Goal: Answer question/provide support: Answer question/provide support

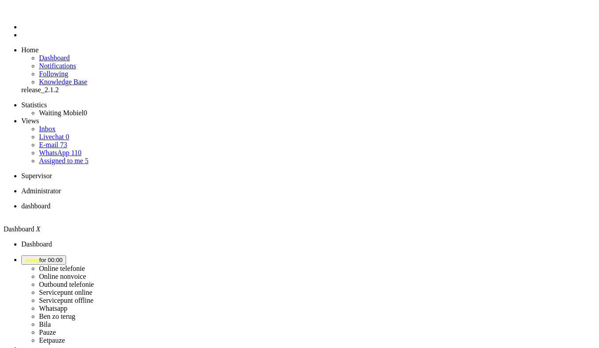
click at [62, 257] on span "away for 00:00" at bounding box center [44, 260] width 38 height 7
click at [86, 273] on label "Online nonvoice" at bounding box center [62, 277] width 47 height 8
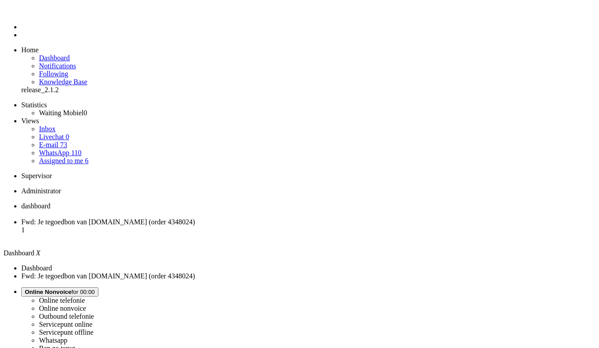
click at [195, 218] on span "Fwd: Je tegoedbon van [DOMAIN_NAME] (order 4348024)" at bounding box center [108, 222] width 174 height 8
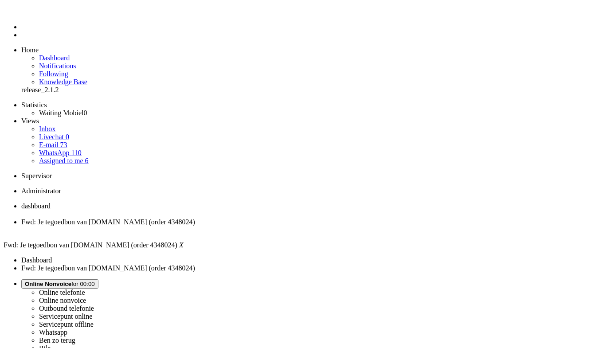
click at [255, 226] on div "Close tab" at bounding box center [308, 230] width 574 height 8
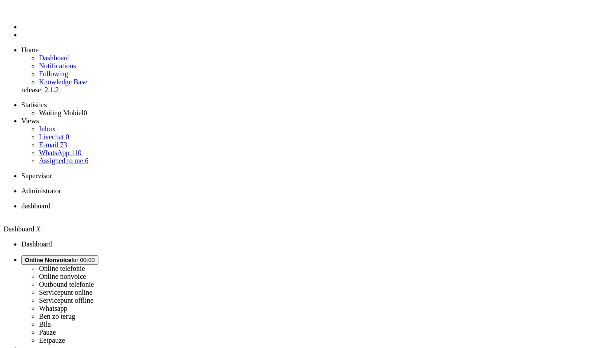
click at [70, 157] on li "Assigned to me 6" at bounding box center [317, 161] width 556 height 8
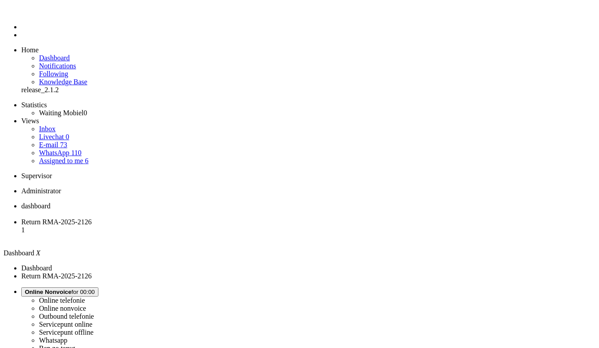
click at [66, 157] on span "Assigned to me" at bounding box center [61, 161] width 44 height 8
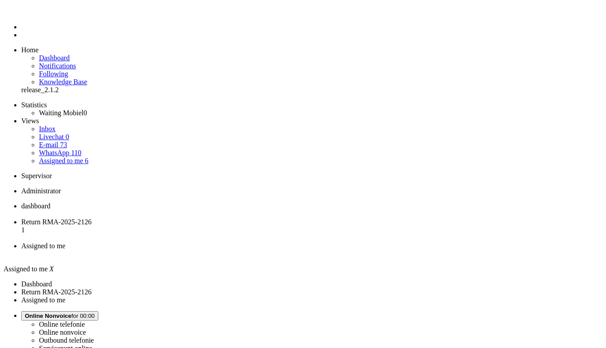
click at [332, 250] on div "Close tab" at bounding box center [312, 254] width 582 height 8
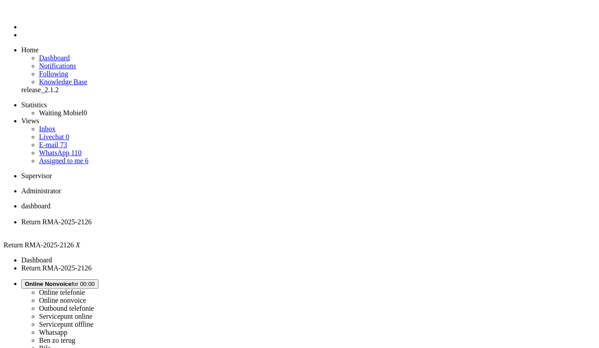
click at [66, 149] on link "WhatsApp 110" at bounding box center [60, 153] width 43 height 8
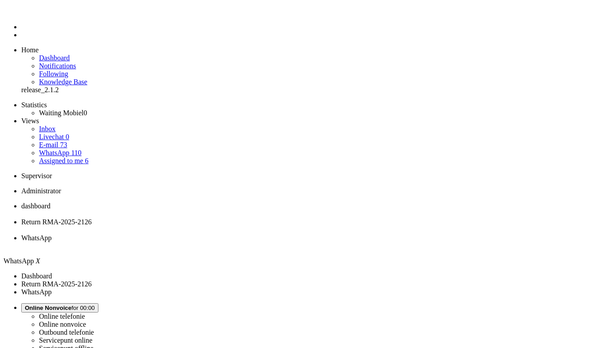
click at [67, 141] on link "E-mail 73" at bounding box center [53, 145] width 28 height 8
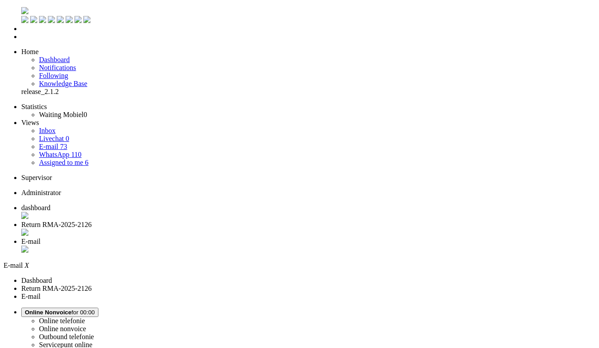
click at [331, 246] on div "Close tab" at bounding box center [308, 250] width 574 height 9
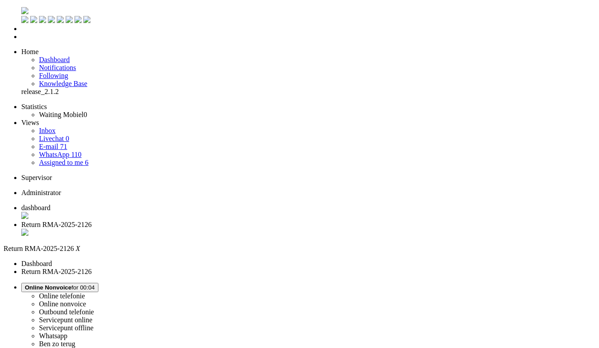
drag, startPoint x: 39, startPoint y: 1636, endPoint x: 5, endPoint y: 1629, distance: 34.8
drag, startPoint x: 71, startPoint y: 1609, endPoint x: 8, endPoint y: 1566, distance: 77.0
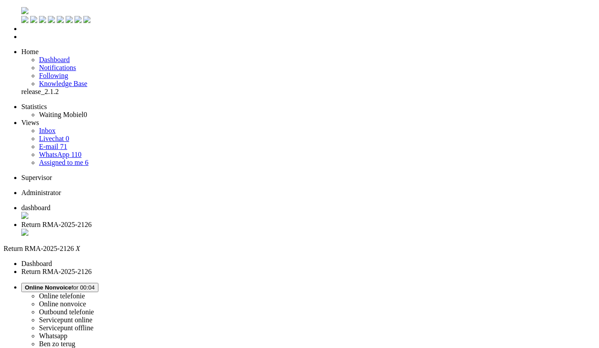
copy body "Beste [PERSON_NAME], Bedankt voor je mail! Wij hebben de bestelling erbij gepak…"
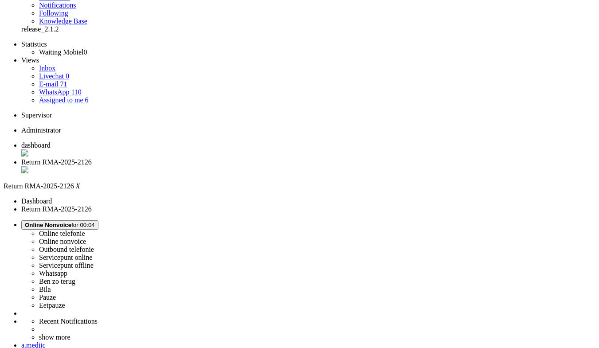
scroll to position [66, 0]
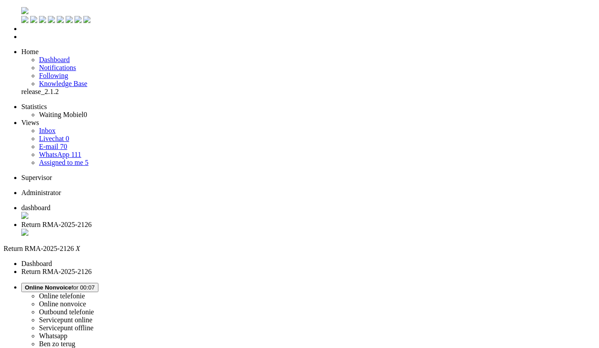
click at [258, 229] on div "Close tab" at bounding box center [308, 233] width 574 height 9
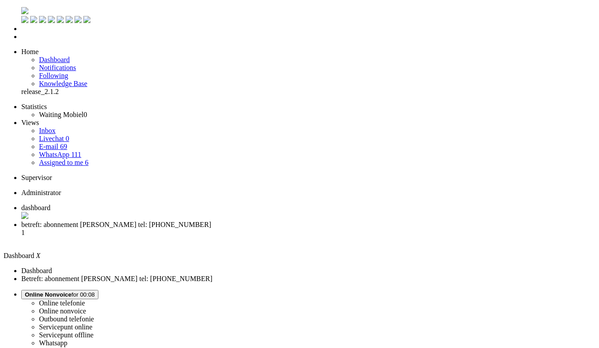
click at [211, 221] on span "betreft: abonnement [PERSON_NAME] tel: [PHONE_NUMBER]" at bounding box center [116, 225] width 190 height 8
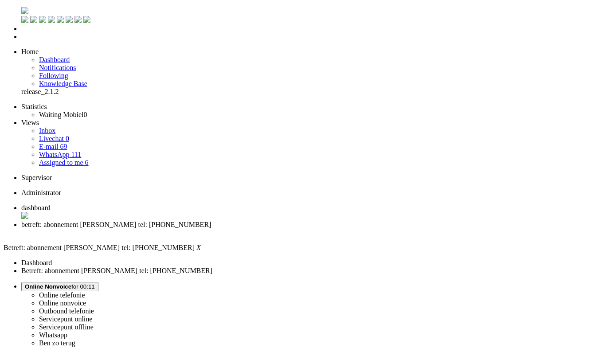
click at [95, 283] on span "Online Nonvoice for 00:11" at bounding box center [60, 286] width 70 height 7
click at [67, 331] on label "Whatsapp" at bounding box center [53, 335] width 28 height 8
click at [259, 229] on div "Close tab" at bounding box center [308, 233] width 574 height 8
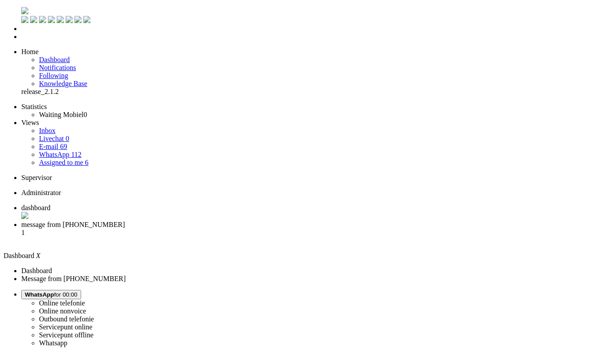
click at [125, 221] on span "message from [PHONE_NUMBER]" at bounding box center [73, 225] width 104 height 8
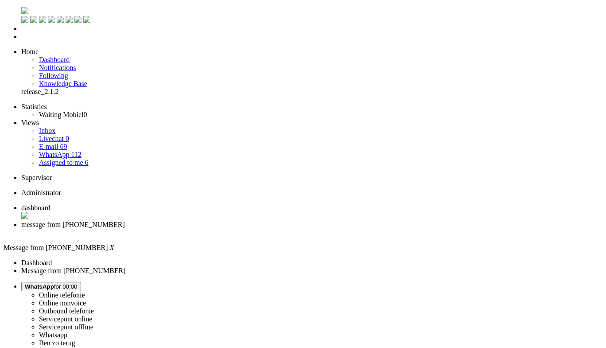
type input "ree"
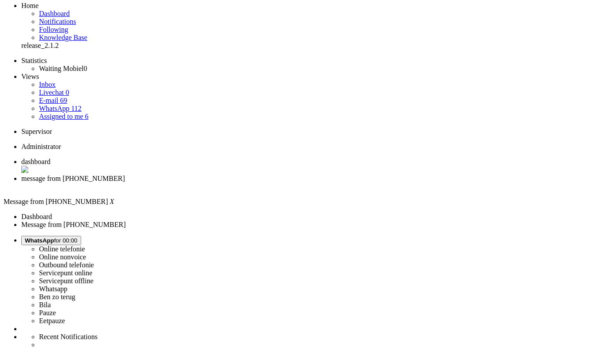
scroll to position [135, 0]
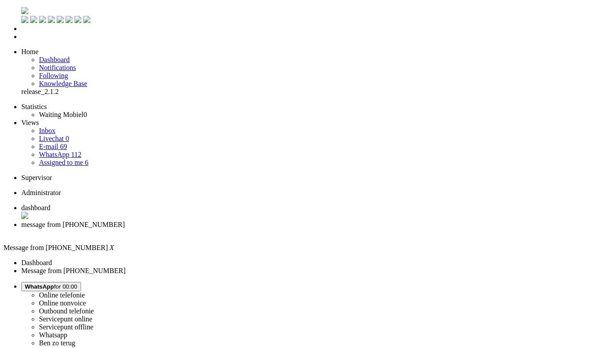
click at [257, 229] on div "Close tab" at bounding box center [312, 233] width 582 height 8
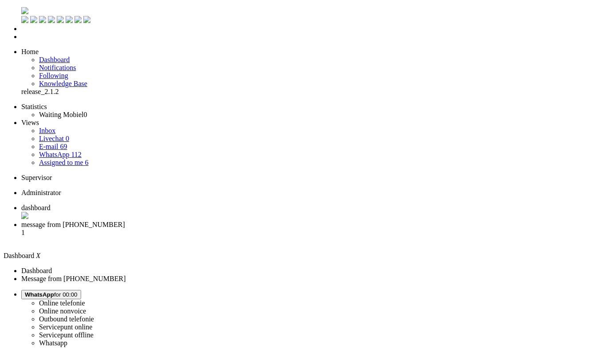
click at [125, 221] on span "message from [PHONE_NUMBER]" at bounding box center [73, 225] width 104 height 8
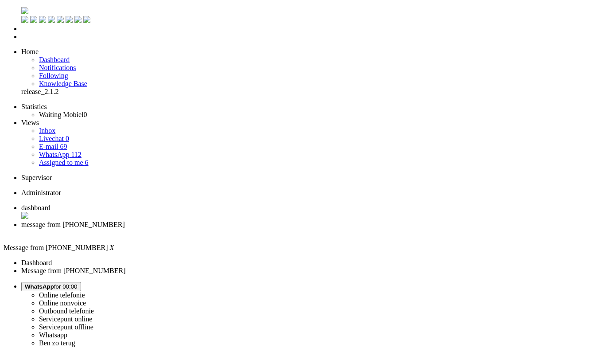
copy div "4673526"
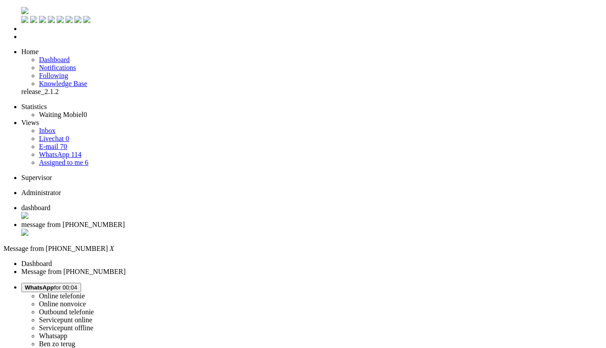
type input "sa"
click at [256, 229] on div "Close tab" at bounding box center [312, 233] width 582 height 9
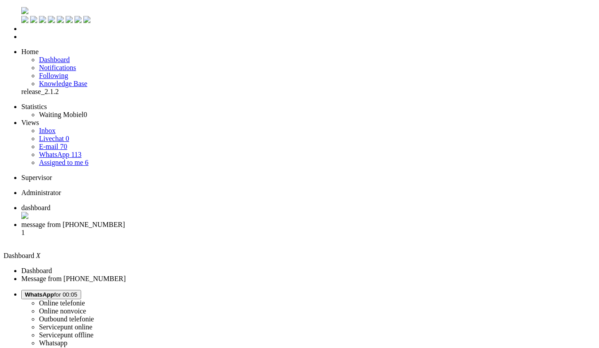
click at [125, 221] on span "message from [PHONE_NUMBER]" at bounding box center [73, 225] width 104 height 8
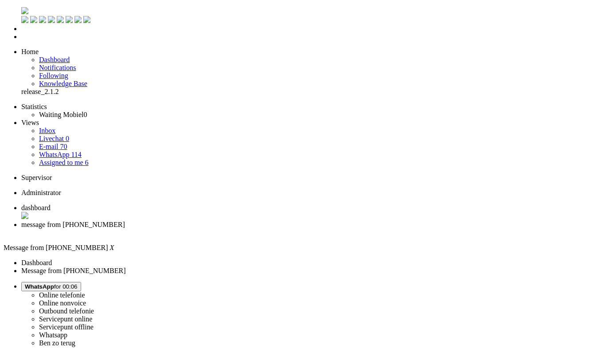
type input "kor"
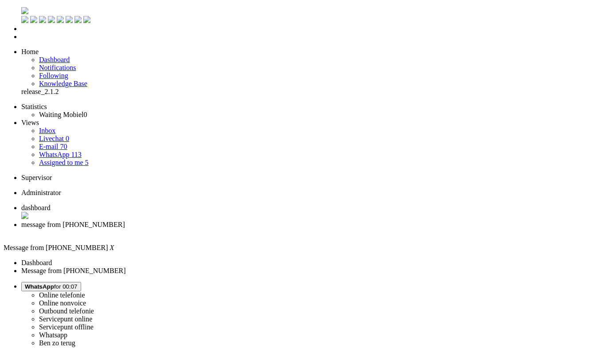
click at [257, 229] on div "Close tab" at bounding box center [308, 233] width 574 height 8
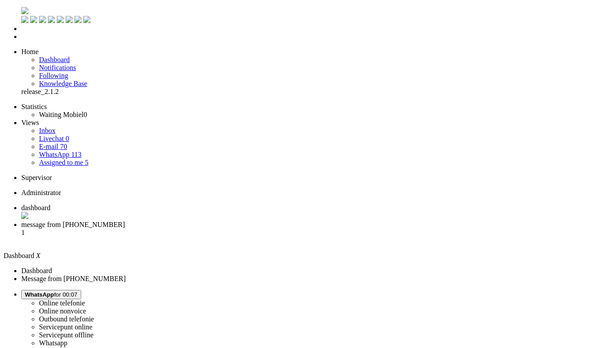
click at [125, 221] on span "message from [PHONE_NUMBER]" at bounding box center [73, 225] width 104 height 8
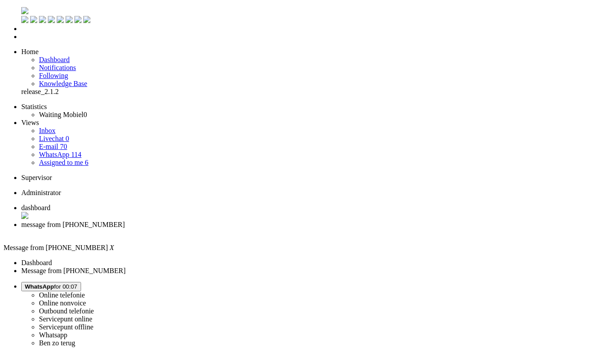
copy div "4675799"
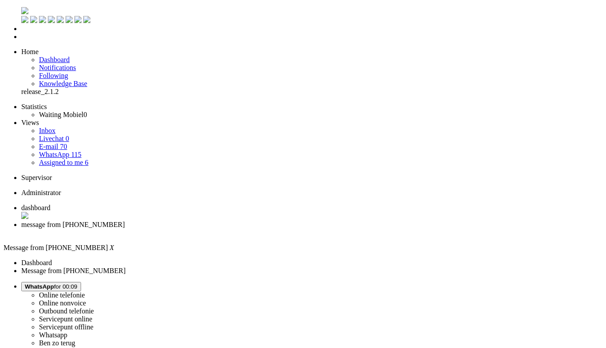
type input "nummer"
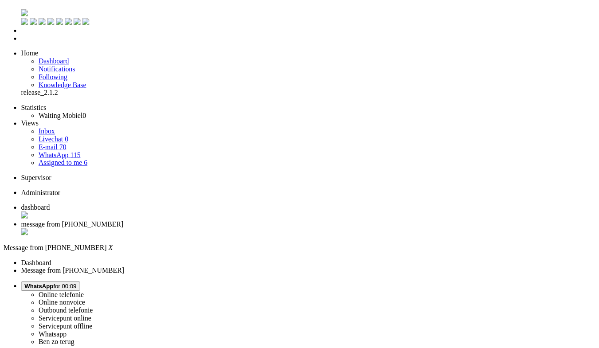
scroll to position [3, 0]
drag, startPoint x: 135, startPoint y: 1566, endPoint x: 249, endPoint y: 1521, distance: 122.1
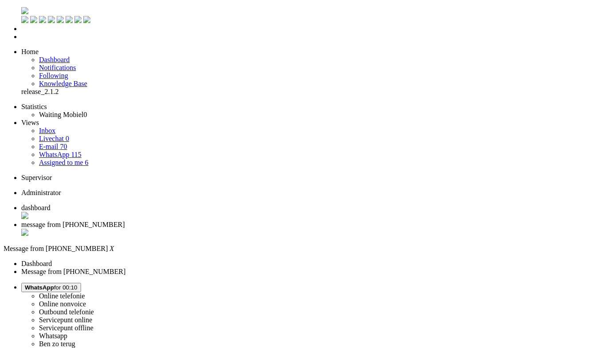
type input "numm"
click at [256, 229] on div "Close tab" at bounding box center [312, 233] width 582 height 9
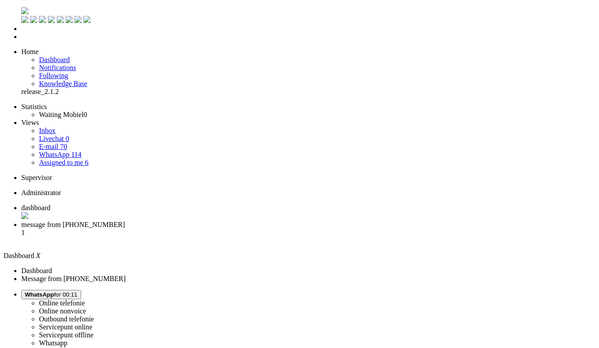
click at [230, 221] on li "message from [PHONE_NUMBER] 1" at bounding box center [308, 233] width 574 height 24
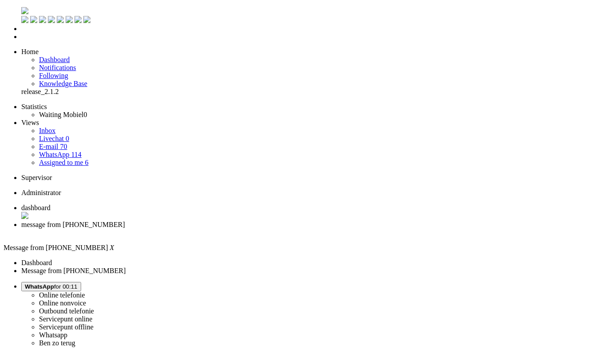
type input "sam"
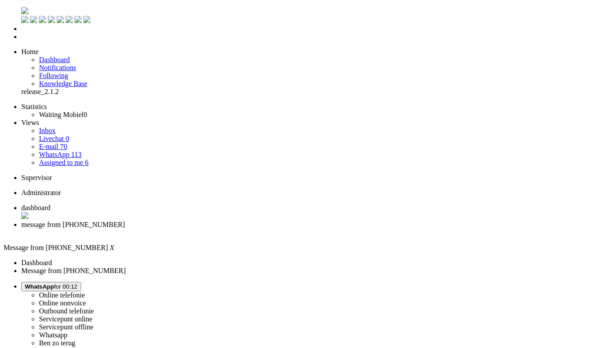
click at [256, 229] on div "Close tab" at bounding box center [308, 233] width 574 height 8
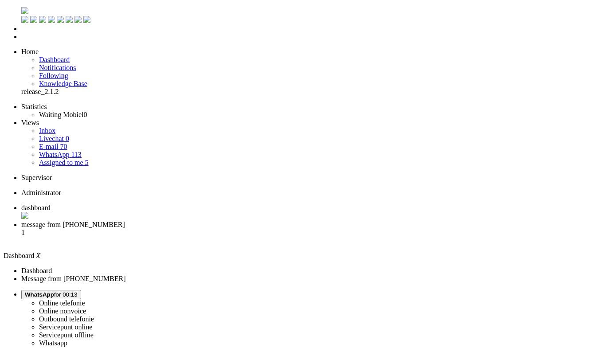
click at [125, 221] on span "message from [PHONE_NUMBER]" at bounding box center [73, 225] width 104 height 8
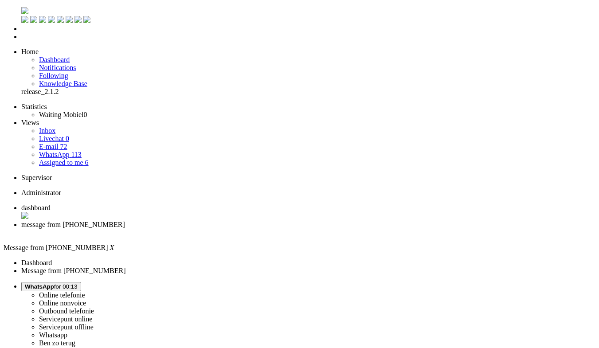
click at [54, 283] on span "WhatsApp" at bounding box center [39, 286] width 29 height 7
click at [86, 299] on label "Online nonvoice" at bounding box center [62, 303] width 47 height 8
click at [255, 229] on div "Close tab" at bounding box center [308, 233] width 574 height 8
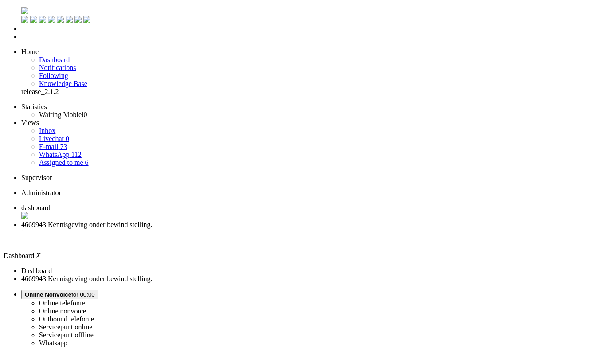
click at [238, 221] on li "4669943 Kennisgeving onder bewind stelling. 1" at bounding box center [308, 233] width 574 height 24
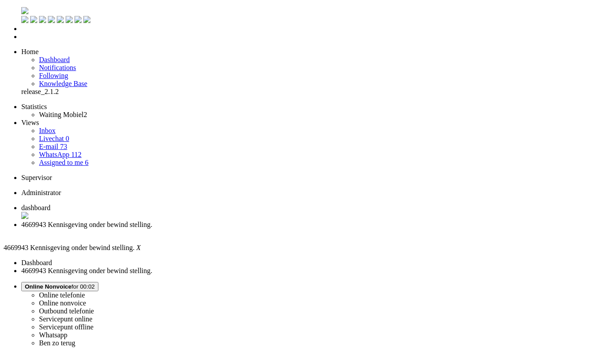
click at [71, 283] on span "Online Nonvoice" at bounding box center [48, 286] width 47 height 7
click at [85, 291] on label "Online telefonie" at bounding box center [62, 295] width 46 height 8
click at [160, 204] on li "dashboard" at bounding box center [308, 212] width 574 height 17
click at [256, 229] on div "Close tab" at bounding box center [308, 233] width 574 height 8
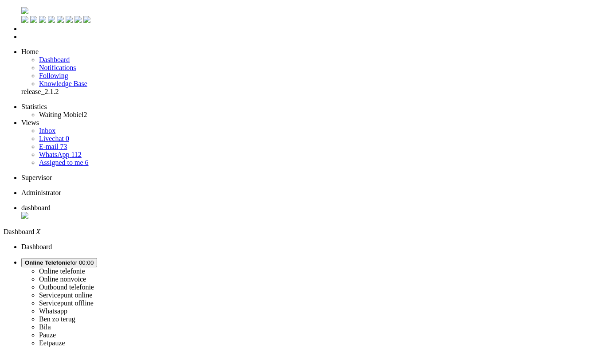
click at [259, 204] on ul "dashboard" at bounding box center [300, 212] width 592 height 17
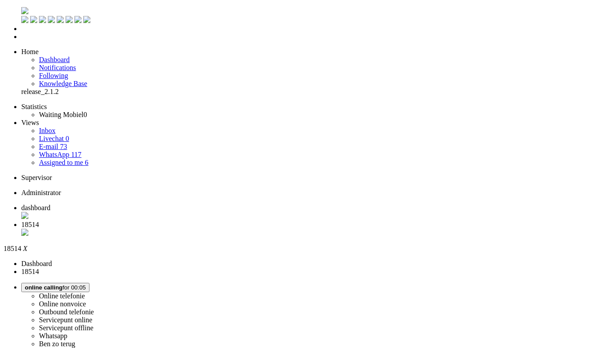
type input "on"
click at [255, 229] on div "Close tab" at bounding box center [312, 233] width 582 height 9
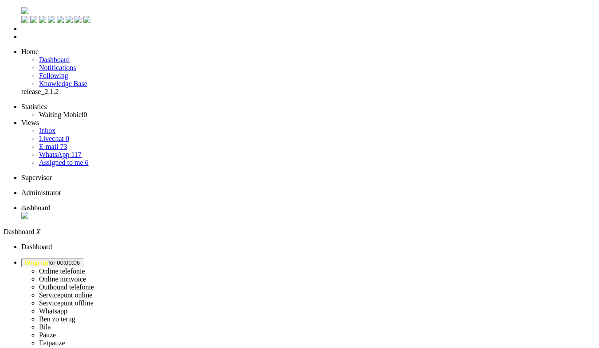
click at [80, 259] on span "Wrap up for 00:00:06" at bounding box center [52, 262] width 55 height 7
click at [85, 267] on label "Online telefonie" at bounding box center [62, 271] width 46 height 8
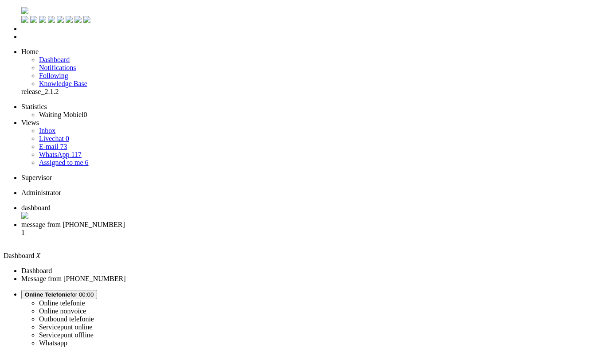
click at [222, 221] on li "message from [PHONE_NUMBER] 1" at bounding box center [308, 233] width 574 height 24
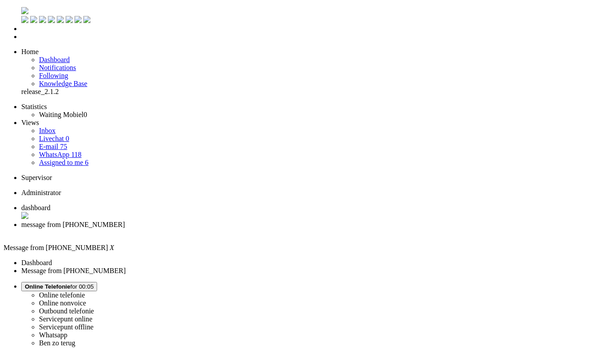
click at [257, 229] on div "Close tab" at bounding box center [308, 233] width 574 height 8
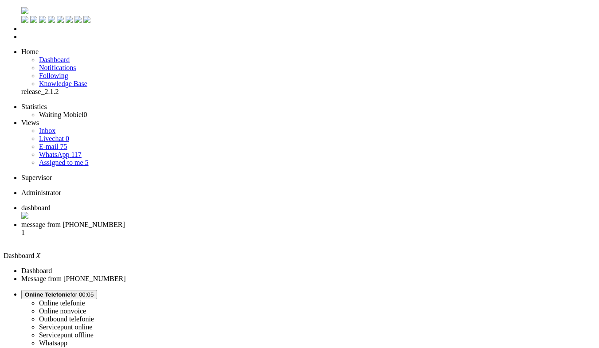
click at [125, 221] on span "message from [PHONE_NUMBER]" at bounding box center [73, 225] width 104 height 8
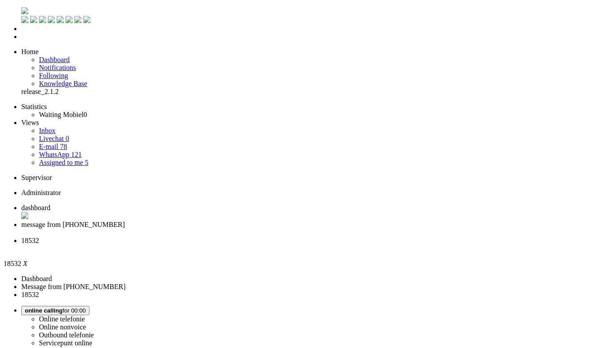
click at [125, 221] on span "message from [PHONE_NUMBER]" at bounding box center [73, 225] width 104 height 8
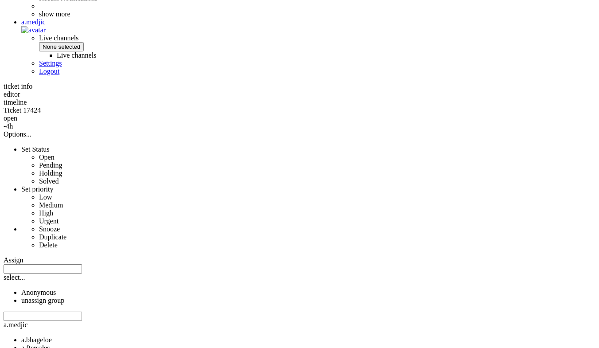
scroll to position [412, 0]
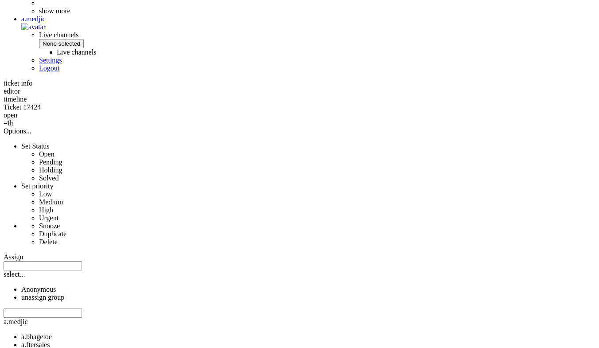
copy div "4674349"
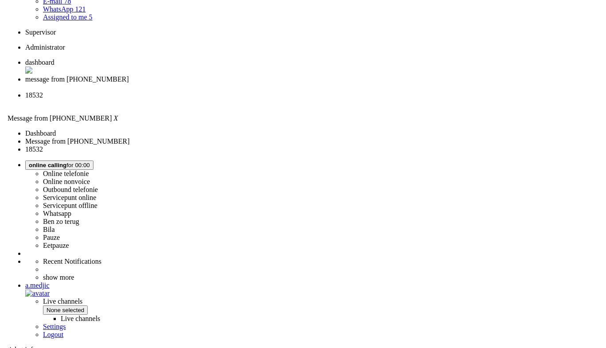
scroll to position [0, 0]
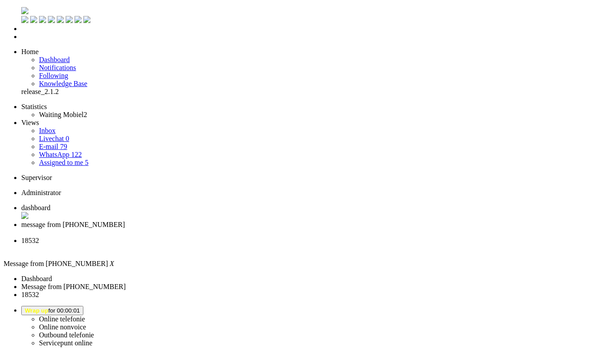
click at [39, 237] on span "18532" at bounding box center [30, 241] width 18 height 8
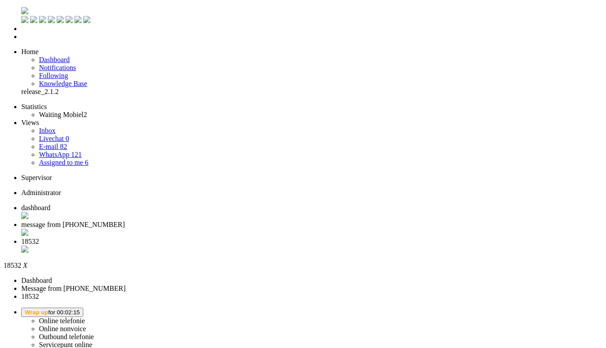
click at [332, 246] on div "Close tab" at bounding box center [312, 250] width 582 height 9
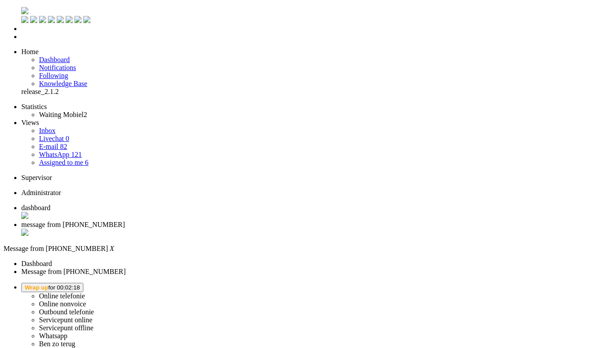
click at [83, 283] on button "Wrap up for 00:02:18" at bounding box center [52, 287] width 62 height 9
click at [85, 292] on label "Online telefonie" at bounding box center [62, 296] width 46 height 8
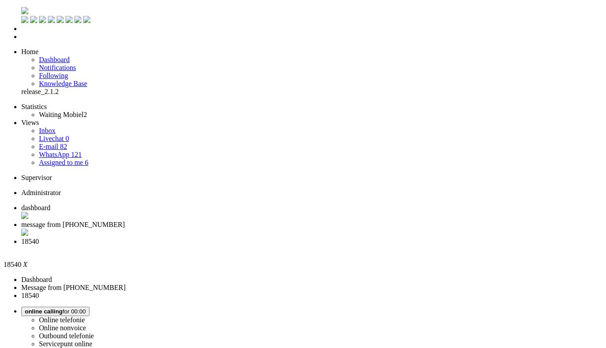
click at [86, 308] on span "online calling for 00:09" at bounding box center [55, 311] width 61 height 7
click at [86, 324] on label "Online nonvoice" at bounding box center [62, 328] width 47 height 8
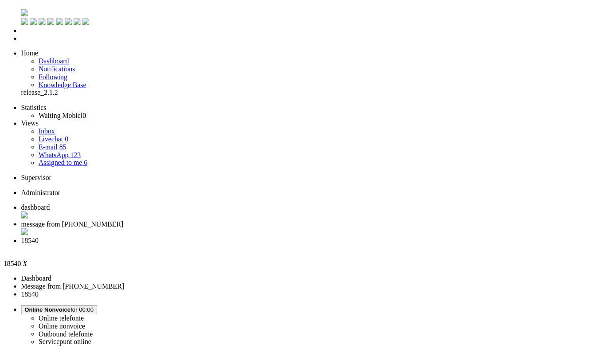
scroll to position [72, 0]
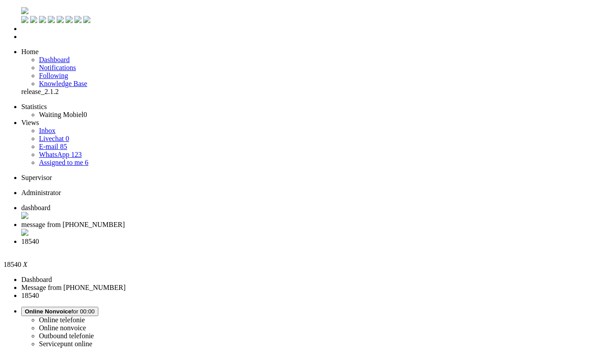
click at [332, 246] on div "Close tab" at bounding box center [312, 250] width 582 height 8
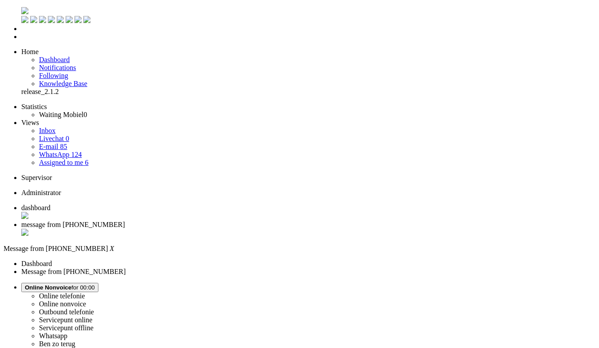
click at [258, 229] on div "Close tab" at bounding box center [308, 233] width 574 height 9
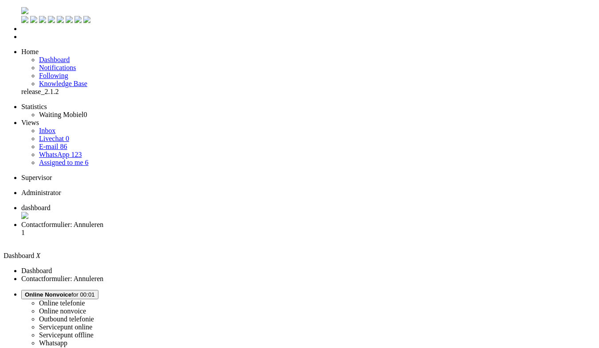
click at [103, 221] on span "Contactformulier: Annuleren" at bounding box center [62, 225] width 82 height 8
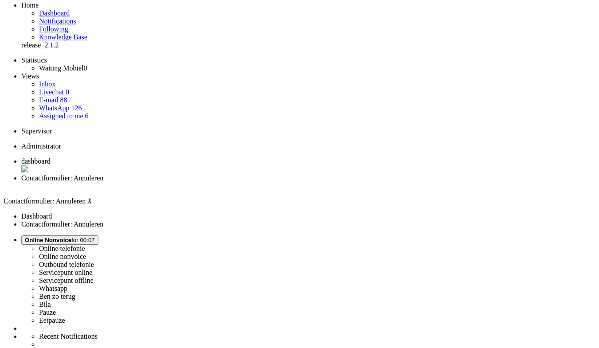
scroll to position [25, 0]
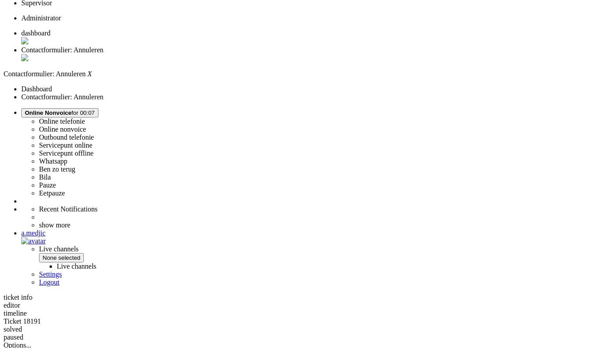
scroll to position [176, 0]
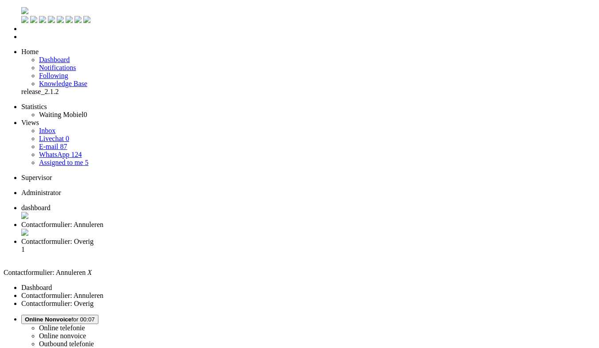
scroll to position [0, 0]
click at [256, 229] on div "Close tab" at bounding box center [308, 233] width 574 height 9
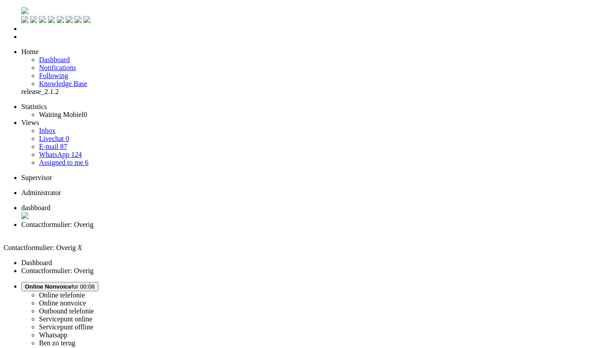
click at [95, 283] on span "Online Nonvoice for 00:08" at bounding box center [60, 286] width 70 height 7
click at [67, 331] on label "Whatsapp" at bounding box center [53, 335] width 28 height 8
click at [255, 229] on div "Close tab" at bounding box center [308, 233] width 574 height 8
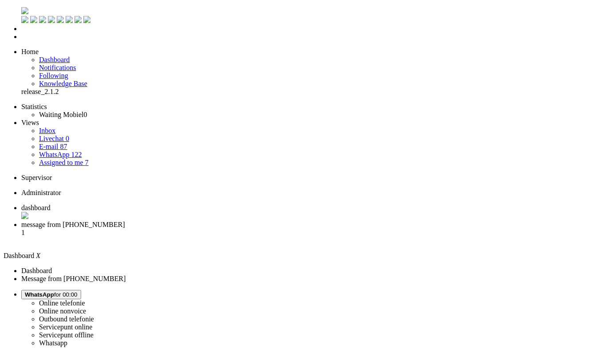
click at [125, 221] on span "message from [PHONE_NUMBER]" at bounding box center [73, 225] width 104 height 8
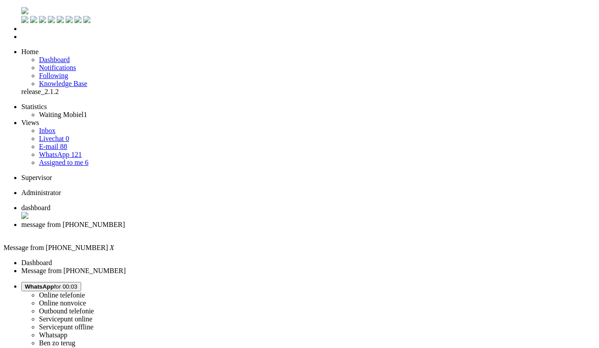
copy div "4674197"
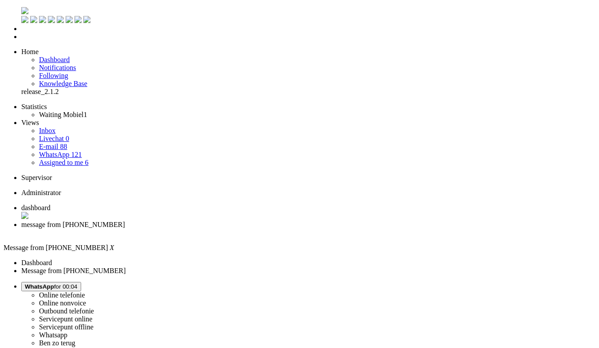
click at [256, 229] on div "Close tab" at bounding box center [308, 233] width 574 height 8
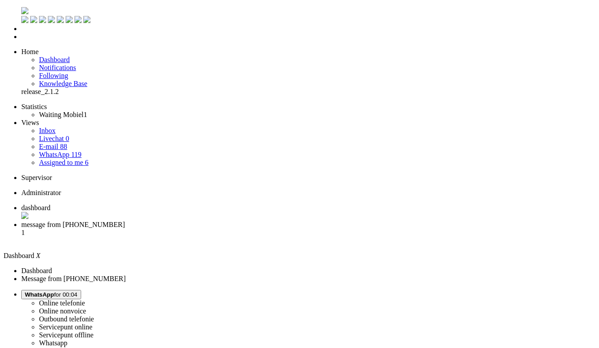
click at [125, 221] on span "message from [PHONE_NUMBER]" at bounding box center [73, 225] width 104 height 8
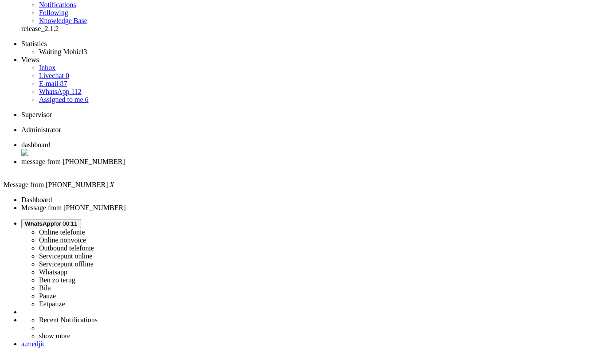
type input "ont"
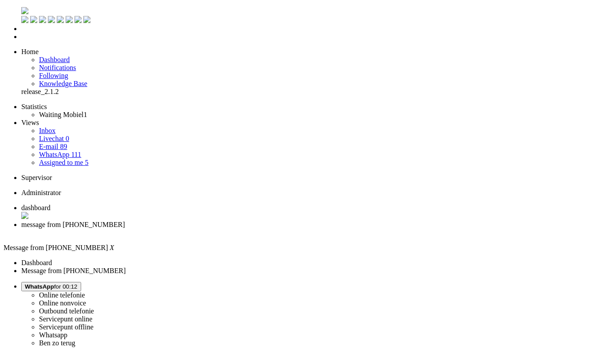
click at [256, 229] on div "Close tab" at bounding box center [308, 233] width 574 height 8
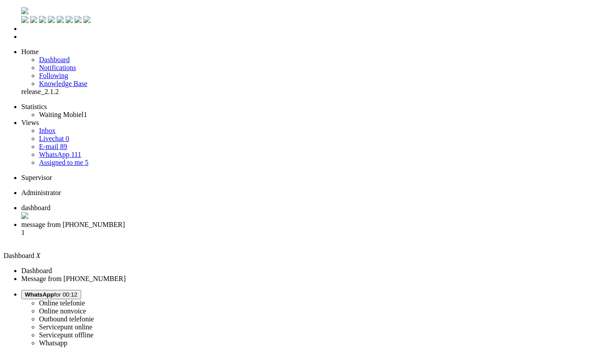
click at [125, 221] on span "message from [PHONE_NUMBER]" at bounding box center [73, 225] width 104 height 8
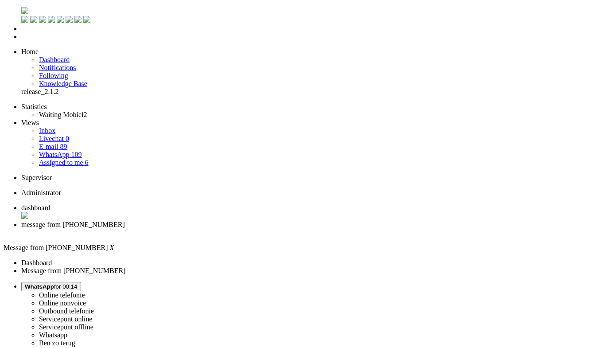
copy div "4675888"
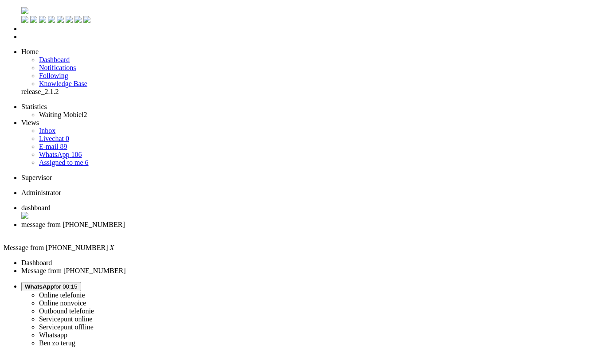
type input "ont"
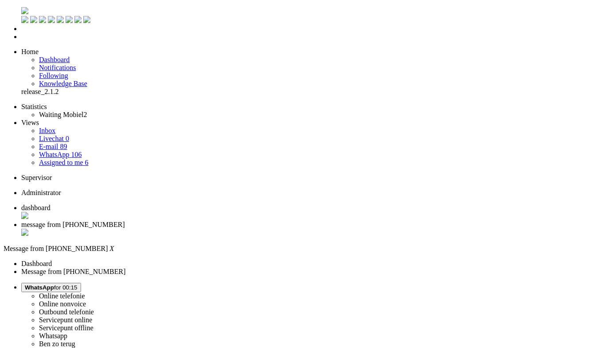
click at [256, 229] on div "Close tab" at bounding box center [312, 233] width 582 height 9
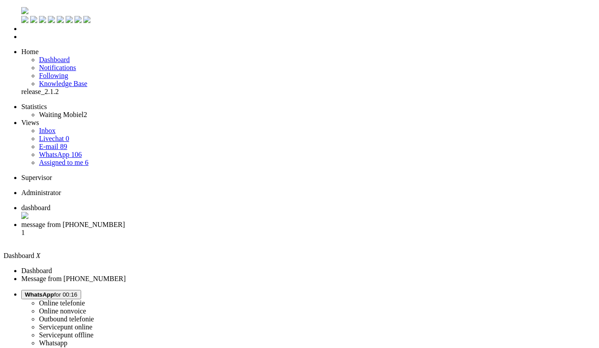
click at [125, 221] on span "message from [PHONE_NUMBER]" at bounding box center [73, 225] width 104 height 8
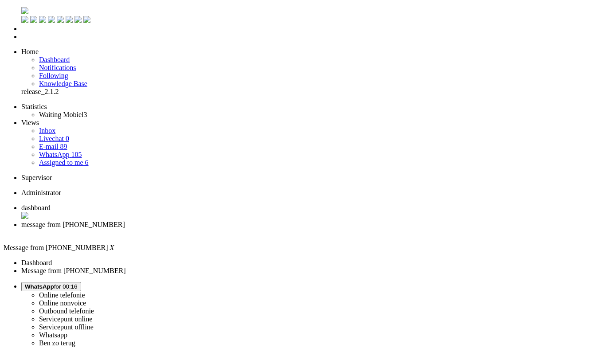
copy div "4654343"
click at [78, 283] on span "WhatsApp for 00:20" at bounding box center [51, 286] width 53 height 7
click at [86, 299] on label "Online nonvoice" at bounding box center [62, 303] width 47 height 8
click at [257, 229] on div "Close tab" at bounding box center [308, 233] width 574 height 8
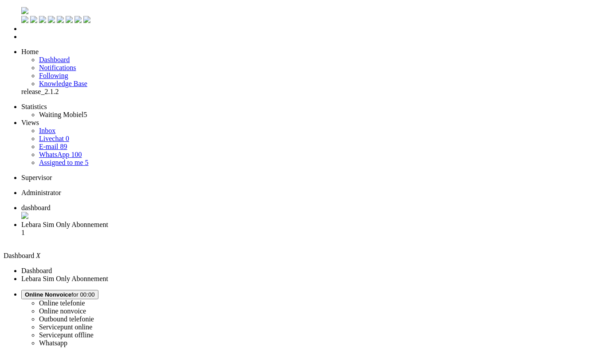
click at [235, 221] on li "Lebara Sim Only Abonnement 1" at bounding box center [308, 233] width 574 height 24
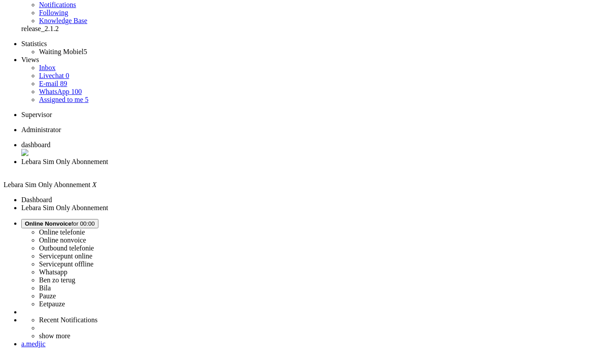
scroll to position [63, 0]
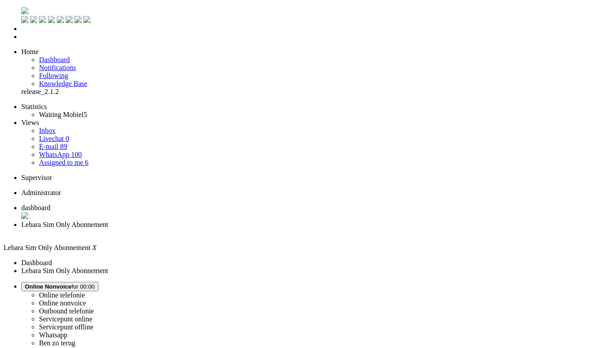
click at [98, 282] on button "Online Nonvoice for 00:00" at bounding box center [59, 286] width 77 height 9
drag, startPoint x: 457, startPoint y: 81, endPoint x: 195, endPoint y: 44, distance: 263.6
click at [67, 331] on label "Whatsapp" at bounding box center [53, 335] width 28 height 8
click at [256, 229] on div "Close tab" at bounding box center [308, 233] width 574 height 8
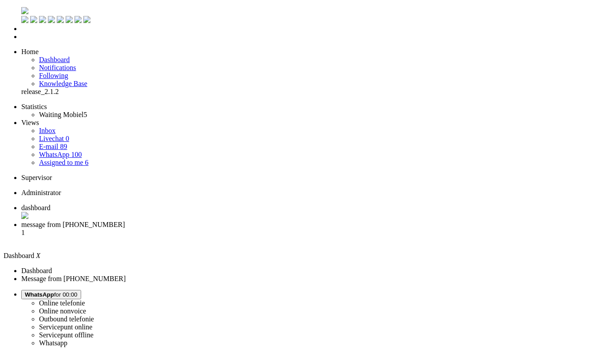
click at [226, 221] on li "message from [PHONE_NUMBER] 1" at bounding box center [308, 233] width 574 height 24
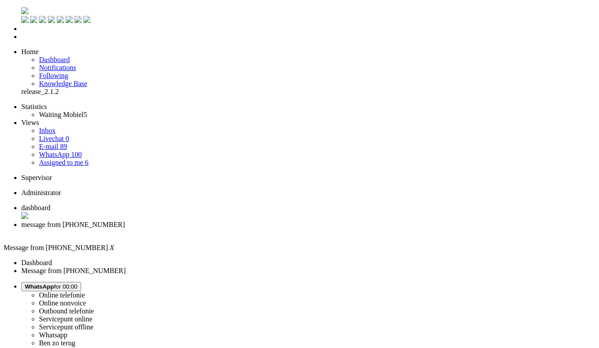
copy div "4654343"
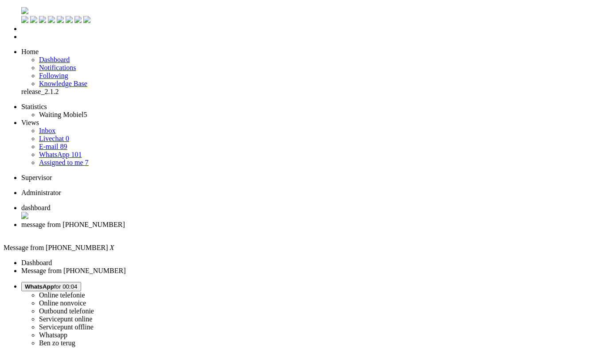
click at [255, 229] on div "Close tab" at bounding box center [308, 233] width 574 height 8
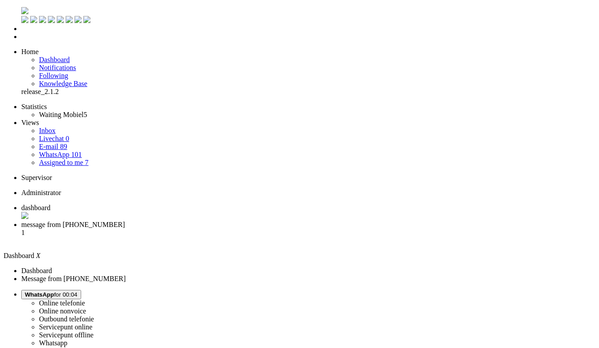
click at [226, 221] on li "message from [PHONE_NUMBER] 1" at bounding box center [308, 233] width 574 height 24
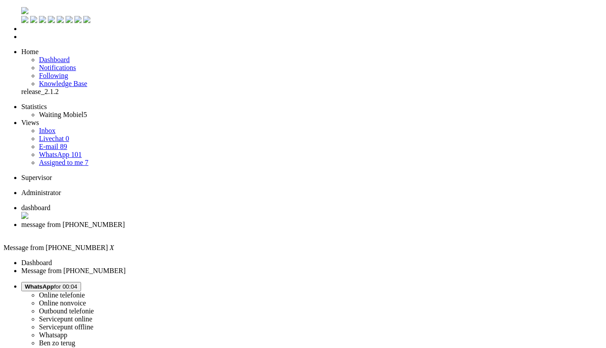
drag, startPoint x: 258, startPoint y: 183, endPoint x: 503, endPoint y: 183, distance: 244.7
copy div "zodra jullie de telefoon op voorraad hebben; dan regelen jullie de overstap van…"
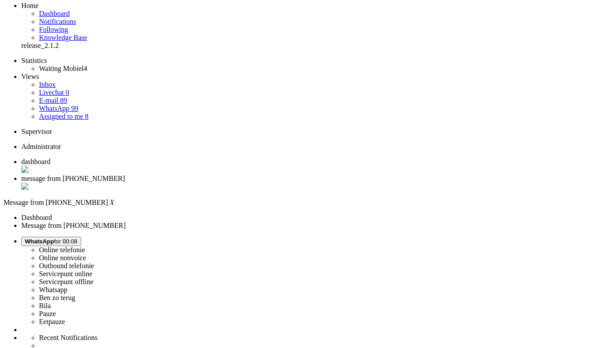
scroll to position [113, 0]
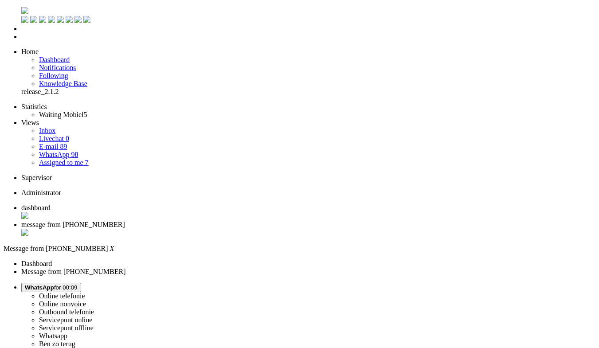
click at [257, 229] on div "Close tab" at bounding box center [308, 233] width 574 height 9
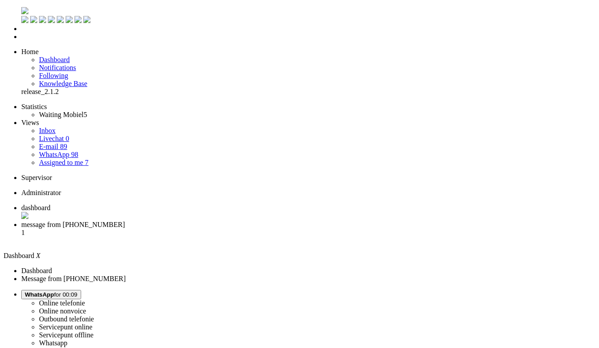
click at [125, 221] on span "message from [PHONE_NUMBER]" at bounding box center [73, 225] width 104 height 8
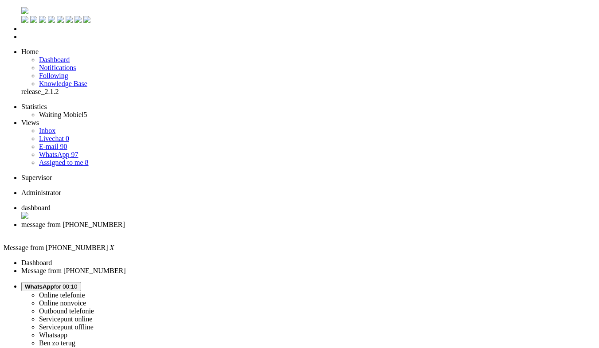
copy div "4675953"
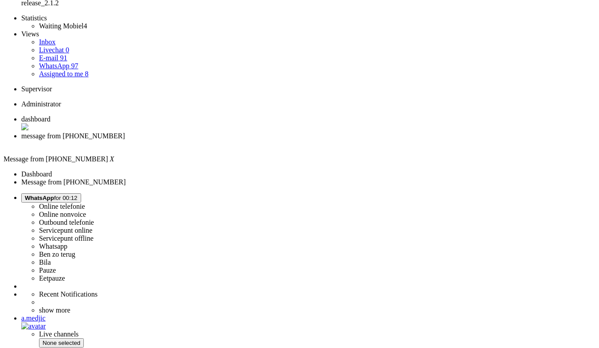
scroll to position [239, 0]
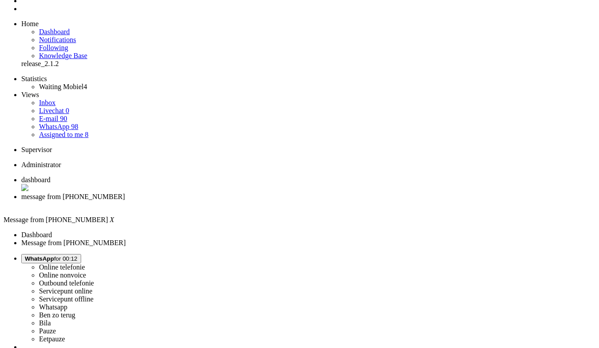
scroll to position [0, 0]
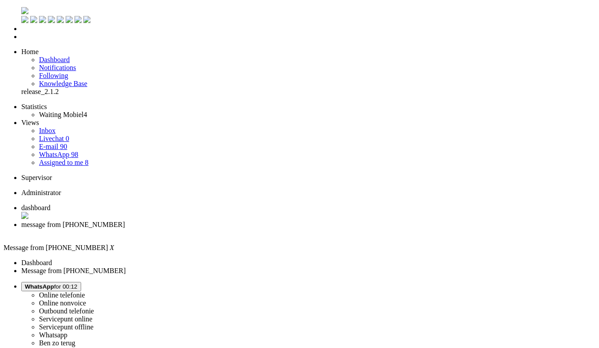
click at [255, 229] on div "Close tab" at bounding box center [308, 233] width 574 height 8
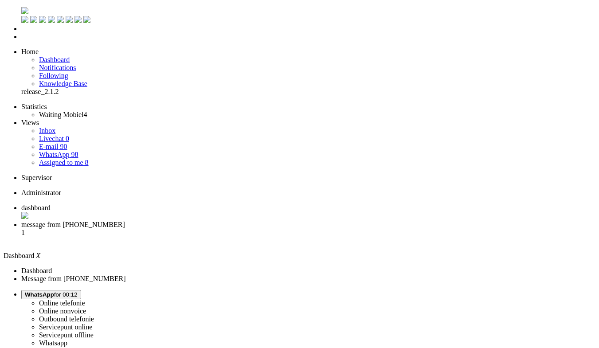
click at [125, 221] on span "message from [PHONE_NUMBER]" at bounding box center [73, 225] width 104 height 8
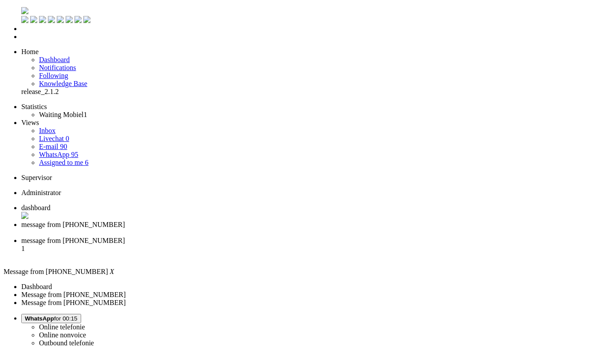
click at [254, 229] on div "Close tab" at bounding box center [308, 233] width 574 height 8
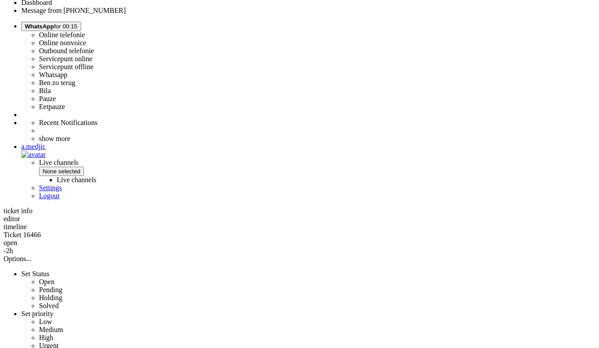
scroll to position [285, 0]
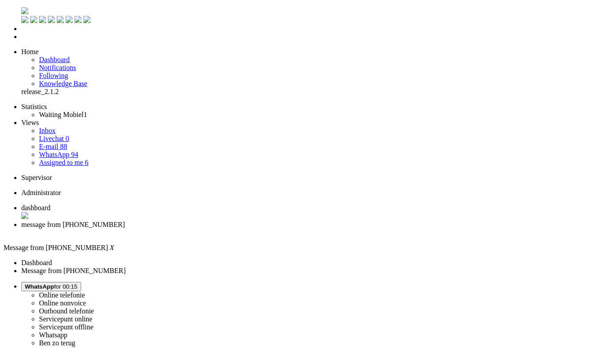
scroll to position [0, 0]
drag, startPoint x: 130, startPoint y: 1544, endPoint x: 203, endPoint y: 1539, distance: 73.7
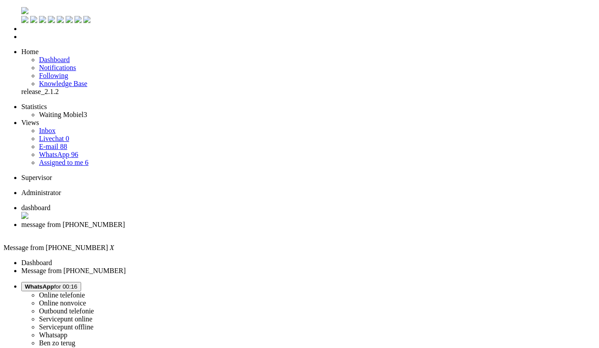
click at [256, 229] on div "Close tab" at bounding box center [308, 233] width 574 height 8
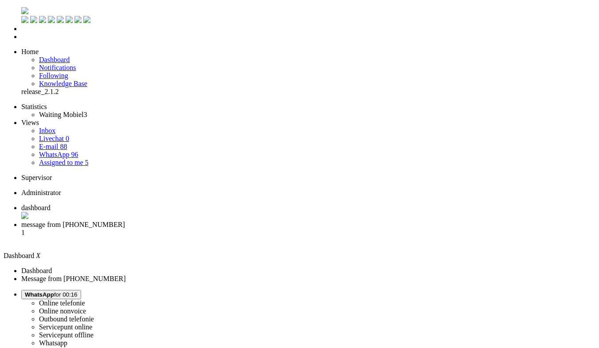
click at [234, 221] on li "message from [PHONE_NUMBER] 1" at bounding box center [308, 233] width 574 height 24
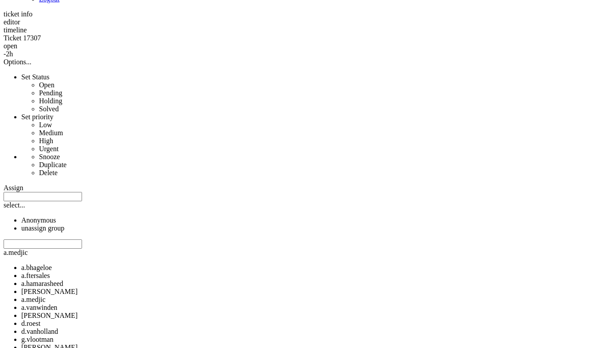
scroll to position [464, 0]
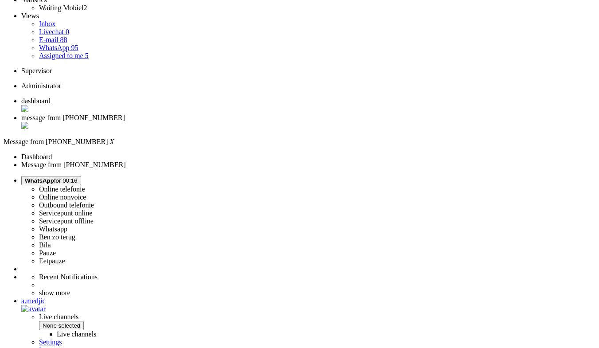
scroll to position [0, 0]
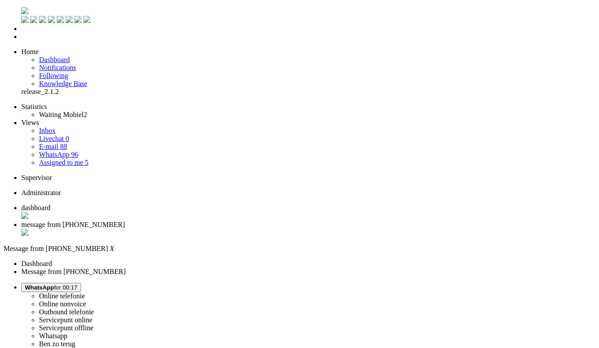
drag, startPoint x: 211, startPoint y: 1556, endPoint x: 264, endPoint y: 1565, distance: 54.3
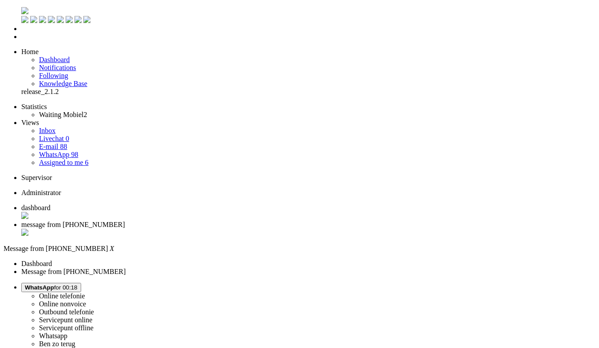
click at [258, 229] on div "Close tab" at bounding box center [308, 233] width 574 height 9
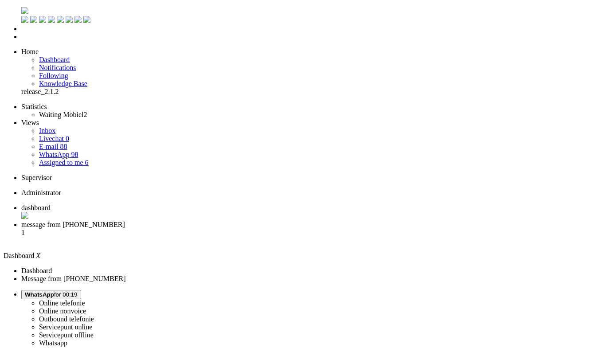
click at [125, 221] on span "message from [PHONE_NUMBER]" at bounding box center [73, 225] width 104 height 8
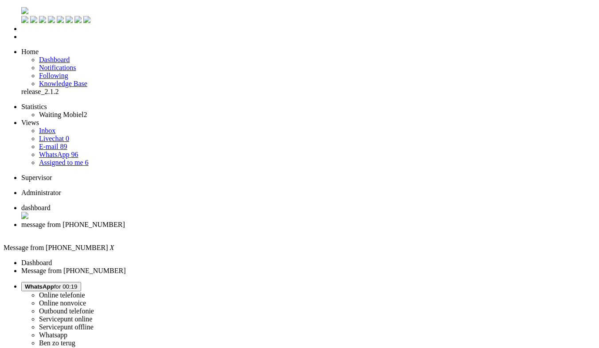
click at [78, 283] on span "WhatsApp for 00:23" at bounding box center [51, 286] width 53 height 7
click at [65, 283] on span "Pauze for 00:15" at bounding box center [45, 286] width 40 height 7
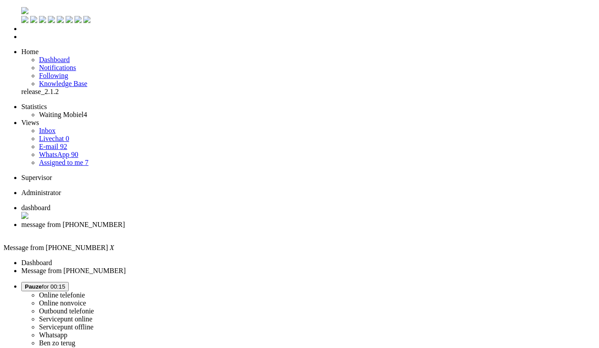
click at [256, 229] on div "Close tab" at bounding box center [308, 233] width 574 height 8
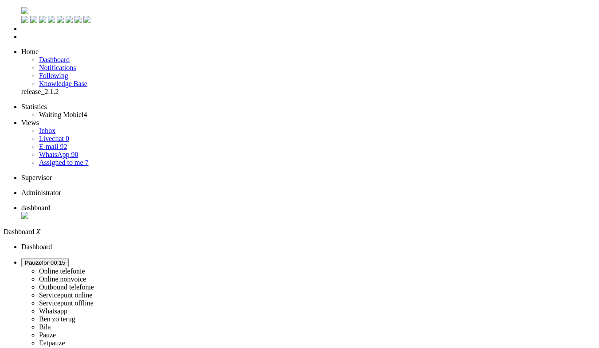
click at [69, 258] on button "Pauze for 00:15" at bounding box center [44, 262] width 47 height 9
click at [86, 275] on label "Online nonvoice" at bounding box center [62, 279] width 47 height 8
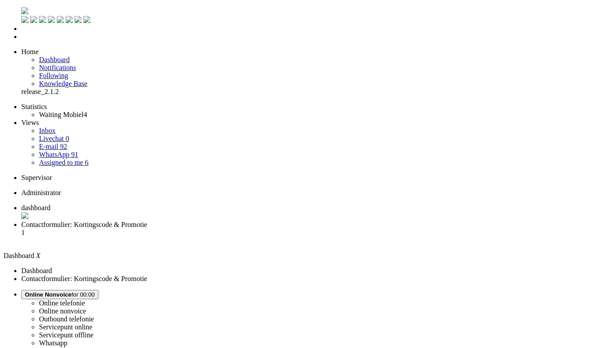
click at [147, 221] on span "Contactformulier: Kortingscode & Promotie" at bounding box center [84, 225] width 126 height 8
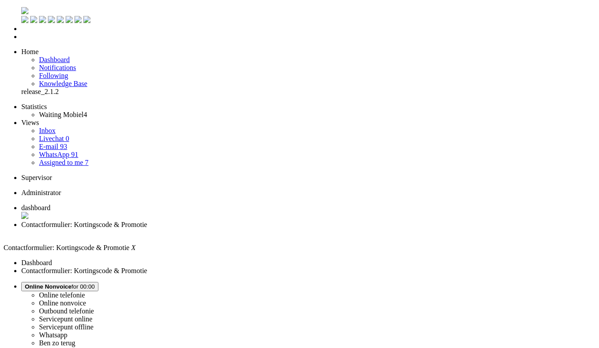
click at [95, 283] on span "Online Nonvoice for 00:00" at bounding box center [60, 286] width 70 height 7
click at [67, 331] on label "Whatsapp" at bounding box center [53, 335] width 28 height 8
click at [259, 229] on div "Close tab" at bounding box center [308, 233] width 574 height 8
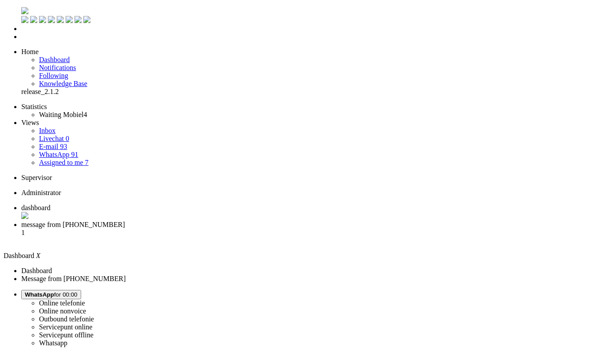
click at [241, 221] on li "message from [PHONE_NUMBER] 1" at bounding box center [308, 233] width 574 height 24
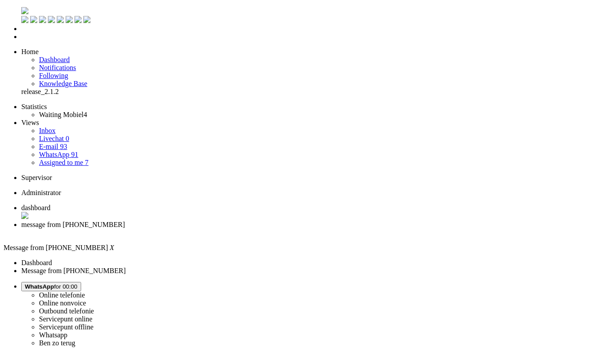
click at [78, 283] on span "WhatsApp for 00:00" at bounding box center [51, 286] width 53 height 7
click at [86, 299] on label "Online nonvoice" at bounding box center [62, 303] width 47 height 8
click at [256, 229] on div "Close tab" at bounding box center [308, 233] width 574 height 8
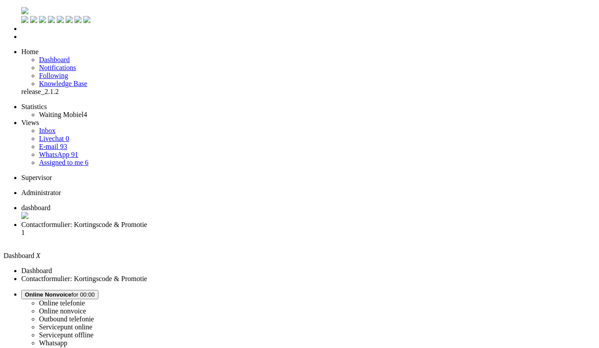
click at [147, 221] on span "Contactformulier: Kortingscode & Promotie" at bounding box center [84, 225] width 126 height 8
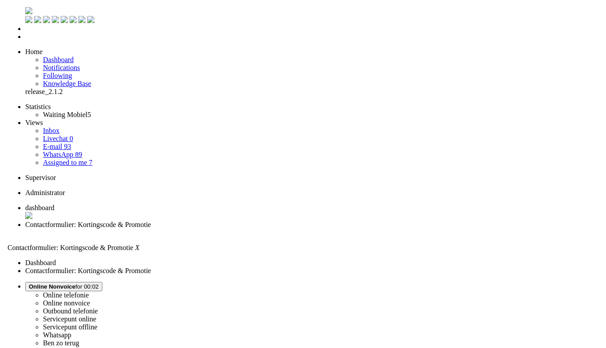
scroll to position [51, 0]
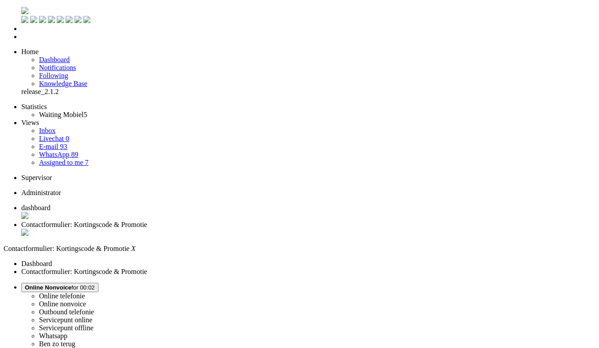
click at [95, 284] on span "Online Nonvoice for 00:02" at bounding box center [60, 287] width 70 height 7
click at [67, 332] on link "Whatsapp" at bounding box center [53, 336] width 28 height 8
click at [257, 229] on div "Close tab" at bounding box center [308, 233] width 574 height 9
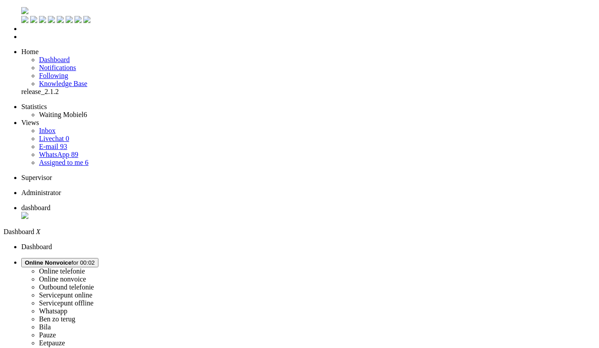
click at [74, 159] on link "Assigned to me 6" at bounding box center [64, 163] width 50 height 8
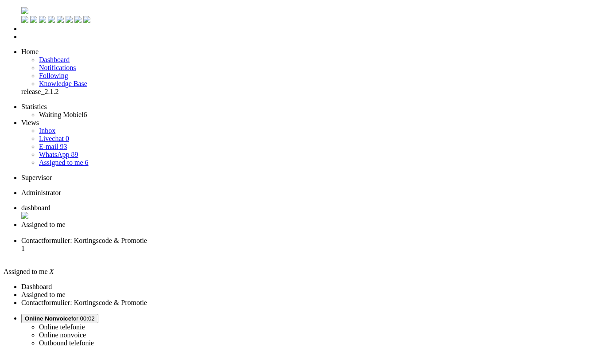
click at [301, 237] on li "Contactformulier: Kortingscode & Promotie 1" at bounding box center [312, 249] width 582 height 24
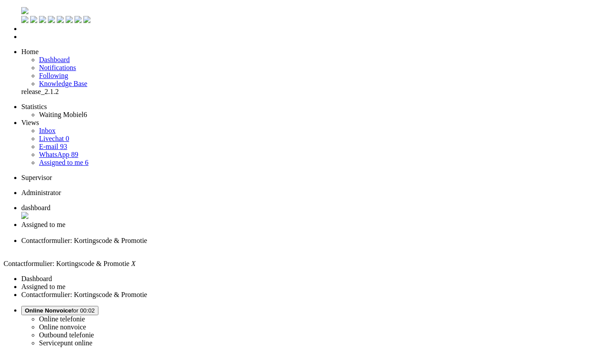
click at [98, 306] on button "Online Nonvoice for 00:02" at bounding box center [59, 310] width 77 height 9
drag, startPoint x: 470, startPoint y: 79, endPoint x: 145, endPoint y: 61, distance: 325.4
click at [330, 245] on div "Close tab" at bounding box center [308, 249] width 574 height 8
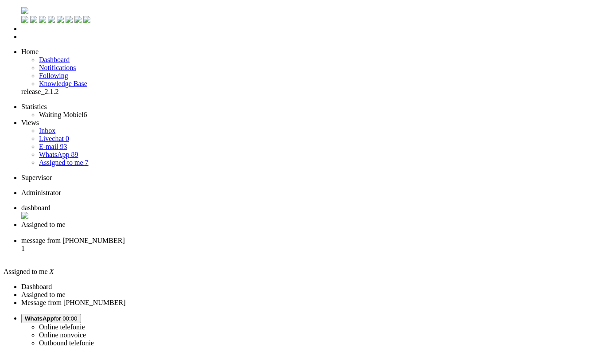
click at [125, 237] on span "message from [PHONE_NUMBER]" at bounding box center [73, 241] width 104 height 8
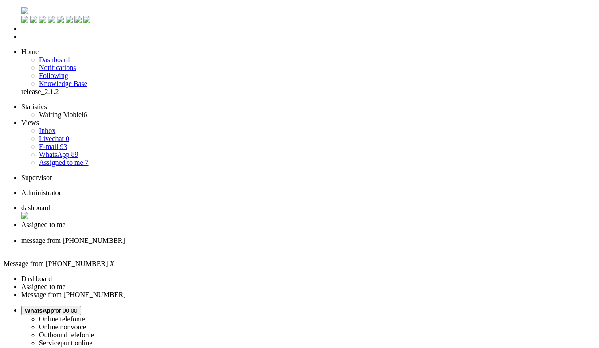
click at [256, 229] on div "Close tab" at bounding box center [308, 233] width 574 height 8
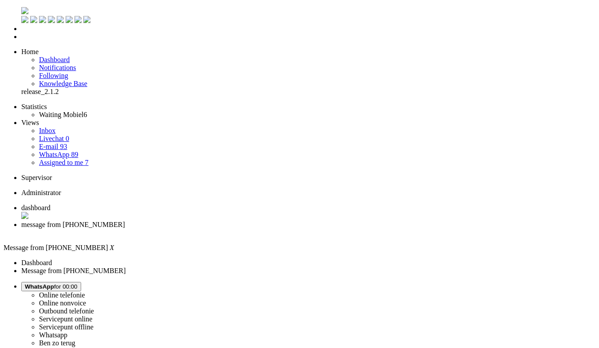
click at [258, 229] on div "Close tab" at bounding box center [308, 233] width 574 height 8
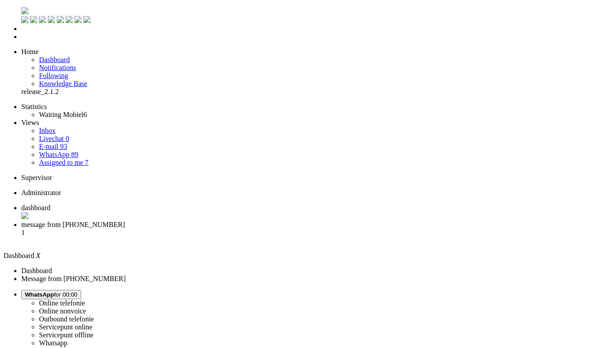
click at [125, 221] on span "message from [PHONE_NUMBER]" at bounding box center [73, 225] width 104 height 8
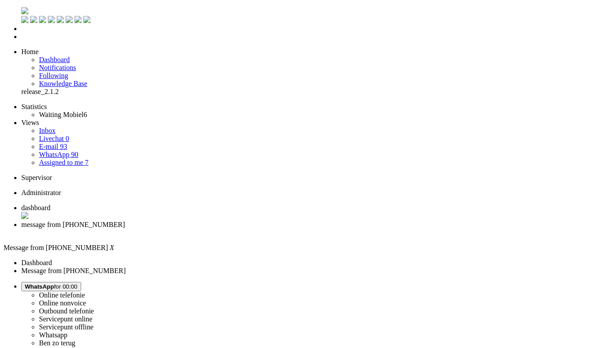
click at [81, 282] on button "WhatsApp for 00:04" at bounding box center [51, 286] width 60 height 9
click at [86, 299] on label "Online nonvoice" at bounding box center [62, 303] width 47 height 8
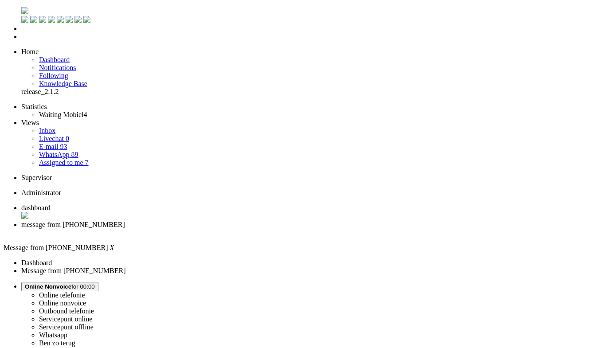
click at [257, 229] on div "Close tab" at bounding box center [308, 233] width 574 height 8
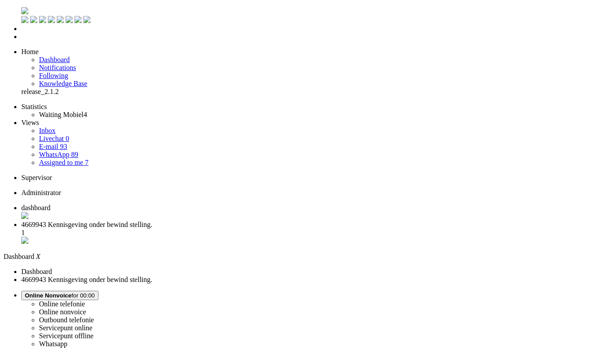
click at [238, 221] on li "4669943 Kennisgeving onder bewind stelling. 1" at bounding box center [308, 233] width 574 height 25
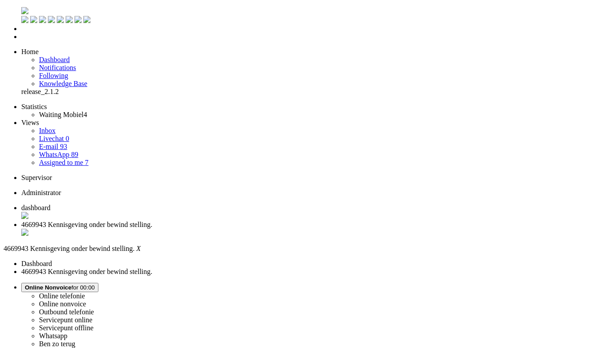
drag, startPoint x: 143, startPoint y: 211, endPoint x: 101, endPoint y: 195, distance: 45.3
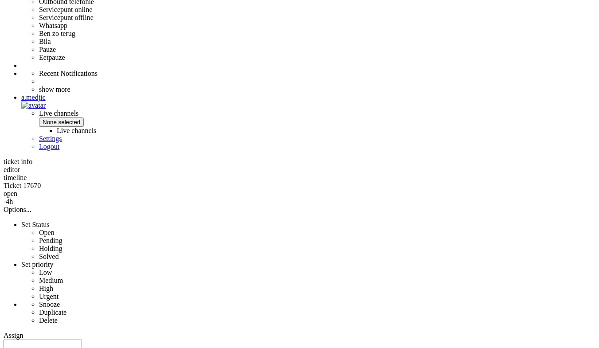
scroll to position [532, 0]
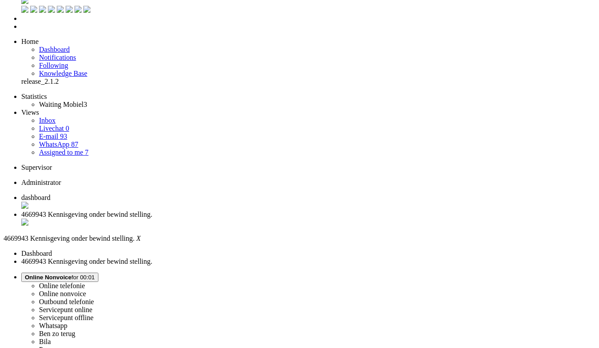
scroll to position [0, 0]
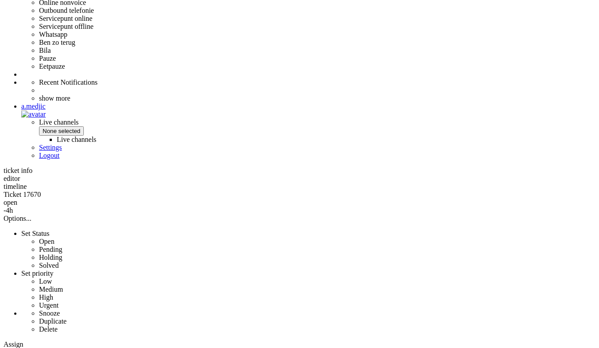
scroll to position [355, 0]
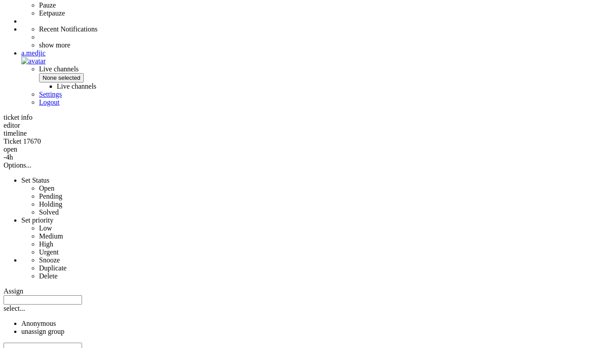
drag, startPoint x: 302, startPoint y: 268, endPoint x: 241, endPoint y: 255, distance: 62.4
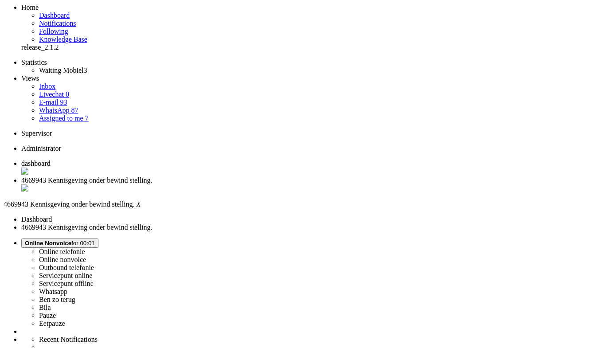
scroll to position [0, 0]
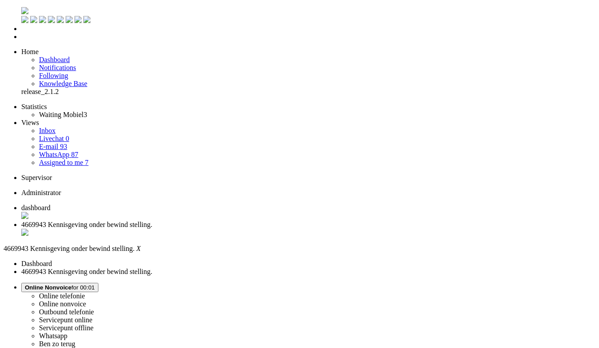
drag, startPoint x: 38, startPoint y: 1579, endPoint x: -26, endPoint y: 1559, distance: 66.6
click at [257, 229] on div "Close tab" at bounding box center [308, 233] width 574 height 9
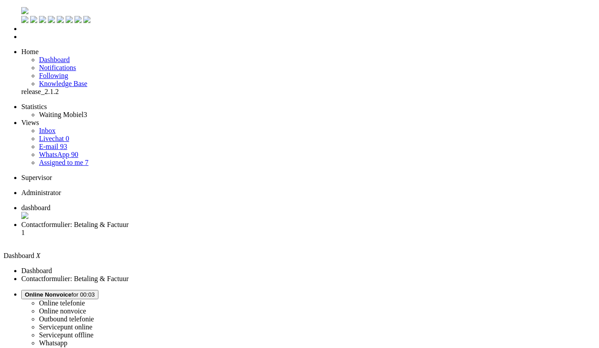
click at [229, 221] on li "Contactformulier: Betaling & Factuur 1" at bounding box center [308, 233] width 574 height 24
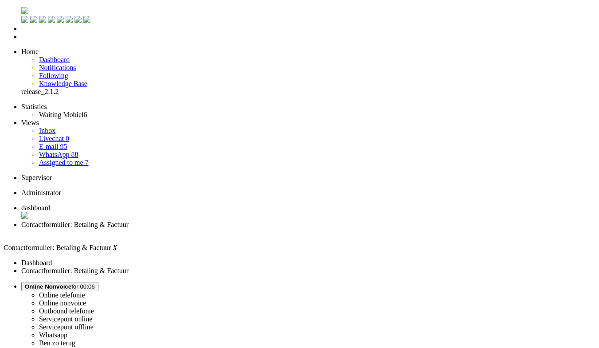
drag, startPoint x: 56, startPoint y: 1614, endPoint x: 118, endPoint y: 1617, distance: 62.6
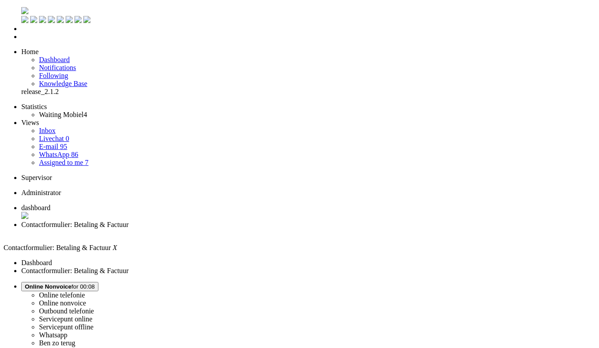
click at [257, 229] on div "Close tab" at bounding box center [308, 233] width 574 height 8
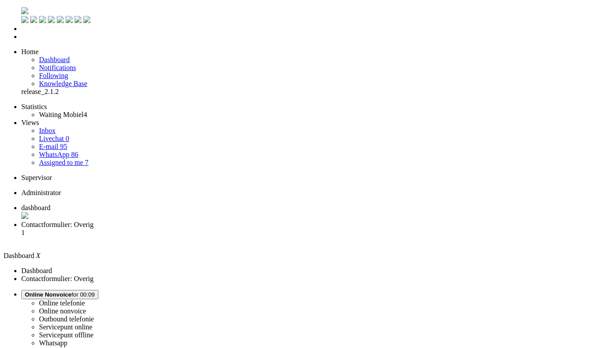
click at [221, 221] on li "Contactformulier: Overig 1" at bounding box center [308, 233] width 574 height 24
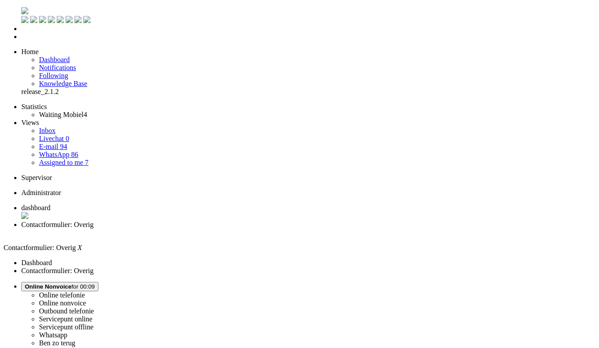
click at [139, 204] on li "dashboard" at bounding box center [308, 212] width 574 height 17
click at [94, 221] on span "Contactformulier: Overig" at bounding box center [57, 225] width 72 height 8
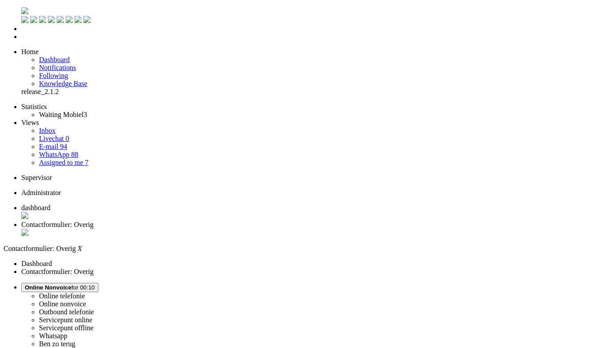
drag, startPoint x: 129, startPoint y: 1604, endPoint x: -76, endPoint y: 1567, distance: 208.4
click at [71, 284] on span "Online Nonvoice" at bounding box center [48, 287] width 47 height 7
click at [67, 332] on label "Whatsapp" at bounding box center [53, 336] width 28 height 8
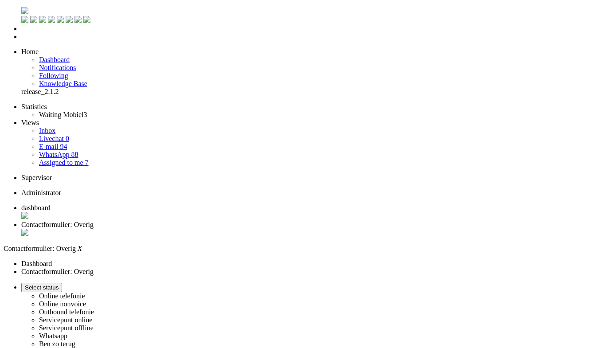
click at [256, 229] on div "Close tab" at bounding box center [308, 233] width 574 height 9
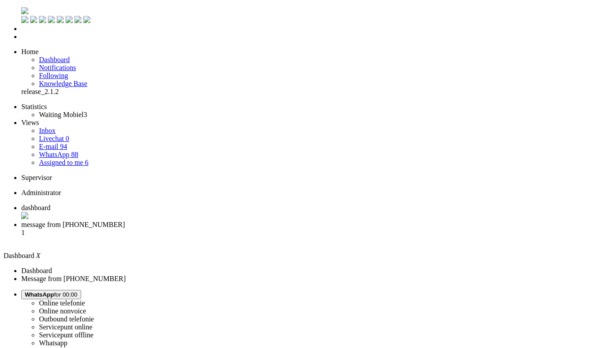
click at [232, 221] on li "message from [PHONE_NUMBER] 1" at bounding box center [308, 233] width 574 height 24
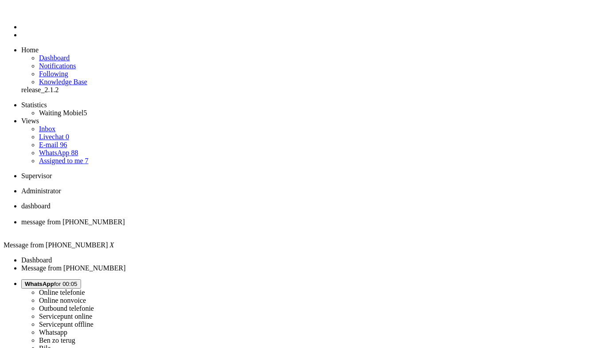
drag, startPoint x: 262, startPoint y: 281, endPoint x: 242, endPoint y: 281, distance: 20.8
copy div "5973NH"
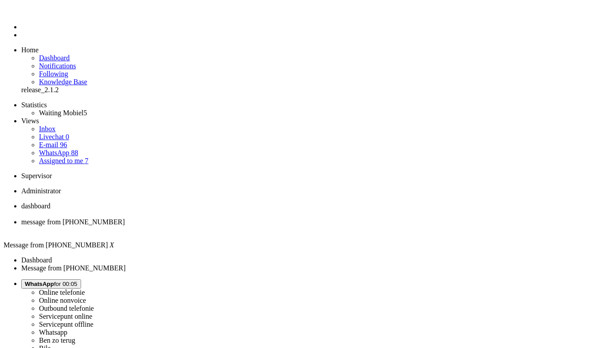
copy div "5973NH"
drag, startPoint x: 292, startPoint y: 236, endPoint x: 266, endPoint y: 238, distance: 25.8
copy div "614874574"
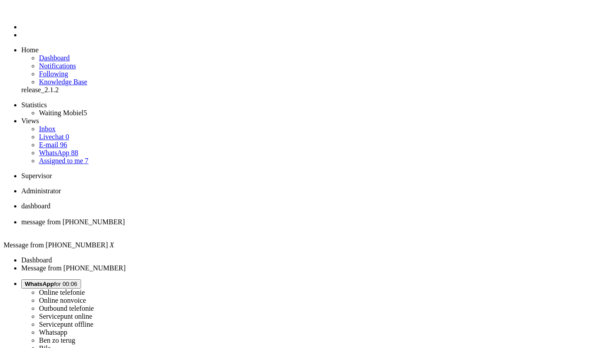
drag, startPoint x: 261, startPoint y: 221, endPoint x: 240, endPoint y: 218, distance: 21.5
copy div "5973NH"
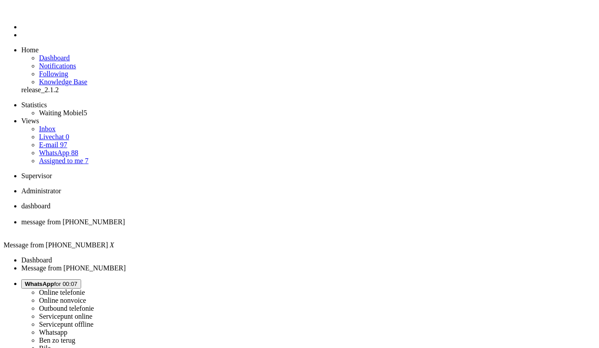
drag, startPoint x: 300, startPoint y: 295, endPoint x: 273, endPoint y: 295, distance: 26.1
copy div "[DATE]"
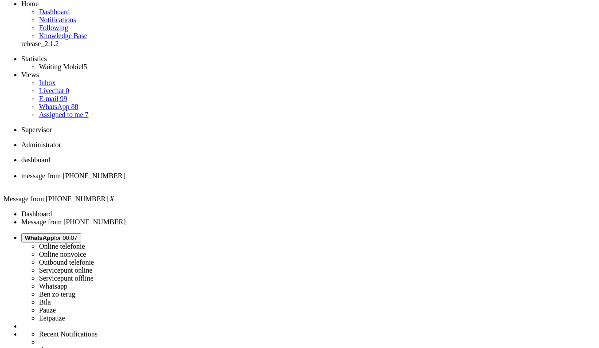
scroll to position [133, 0]
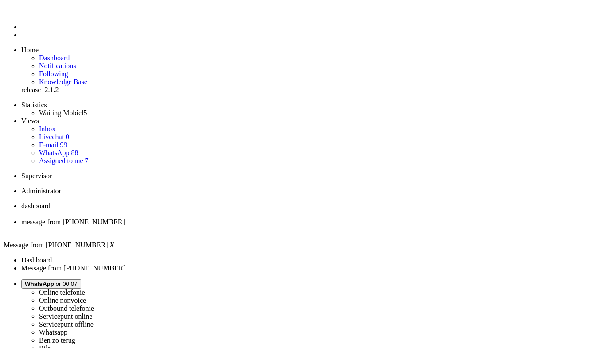
click at [253, 226] on div "Close tab" at bounding box center [308, 230] width 574 height 8
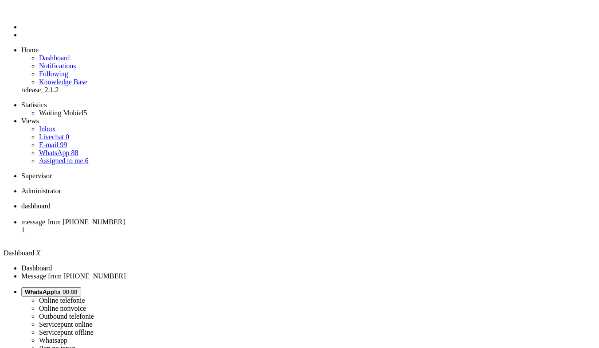
click at [125, 218] on span "message from +962790397341" at bounding box center [73, 222] width 104 height 8
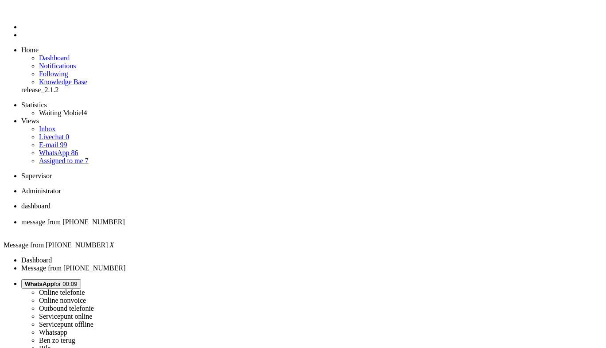
copy div "4676007"
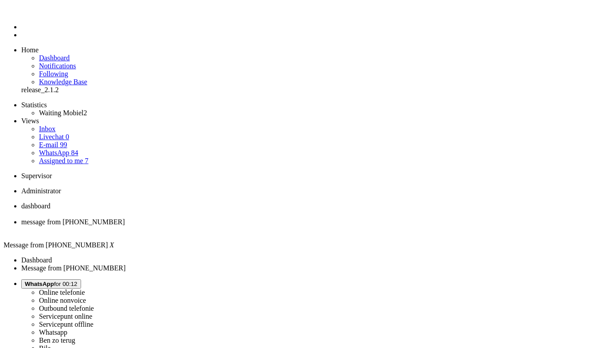
drag, startPoint x: 32, startPoint y: 1536, endPoint x: 22, endPoint y: 1531, distance: 11.1
type input "r"
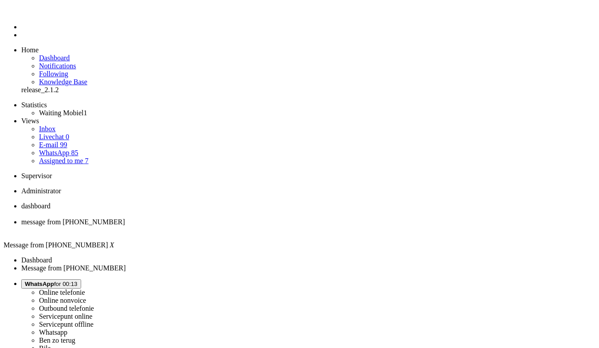
type input "rec"
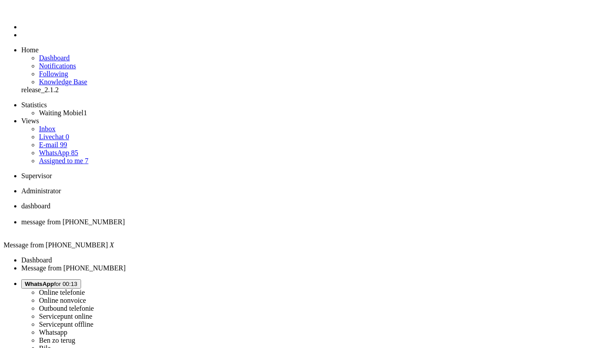
click at [256, 226] on div "Close tab" at bounding box center [312, 230] width 582 height 8
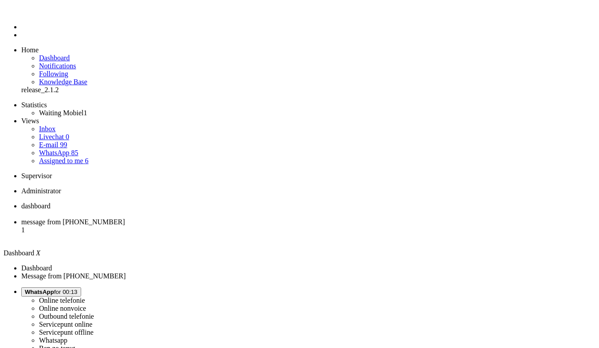
click at [125, 218] on span "message from +31629142592" at bounding box center [73, 222] width 104 height 8
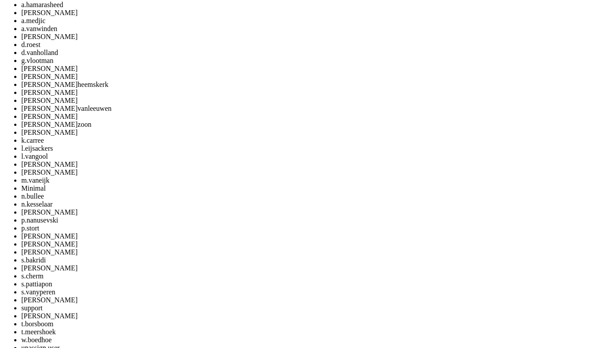
scroll to position [788, 0]
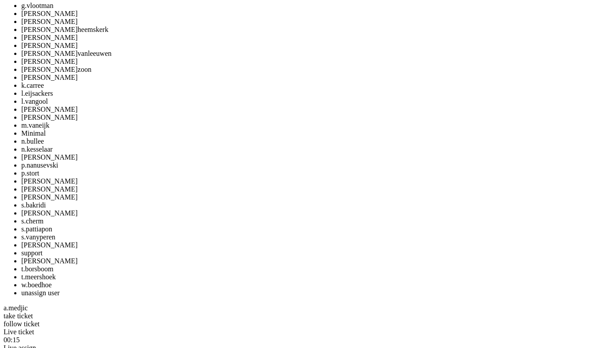
copy div "4671214"
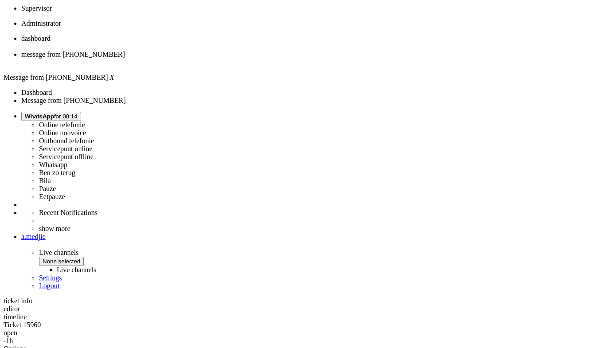
scroll to position [0, 0]
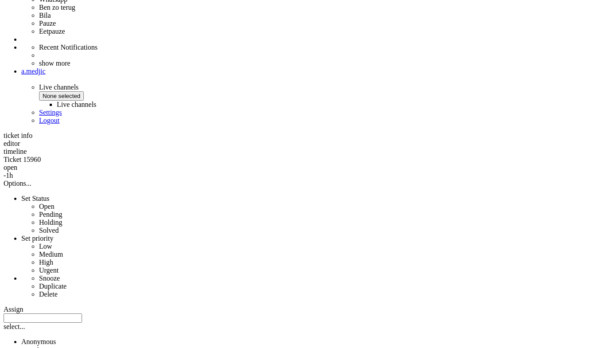
scroll to position [62, 0]
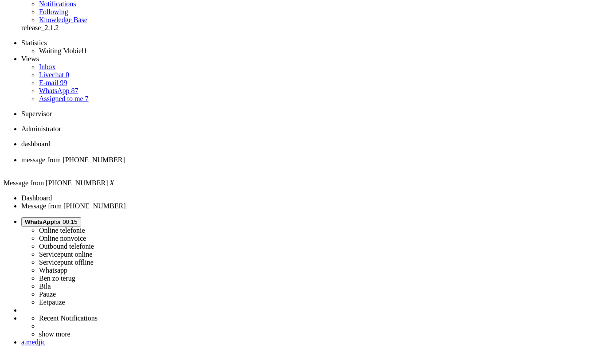
drag, startPoint x: 534, startPoint y: 158, endPoint x: 524, endPoint y: -30, distance: 188.2
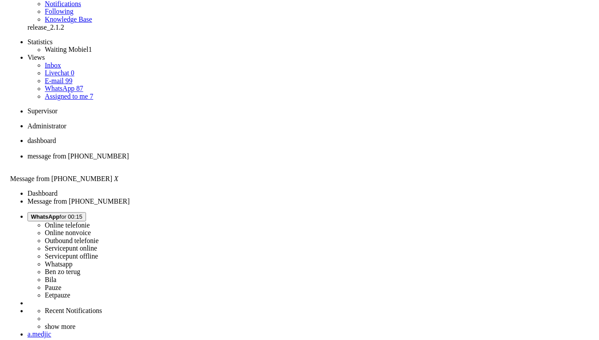
scroll to position [0, 0]
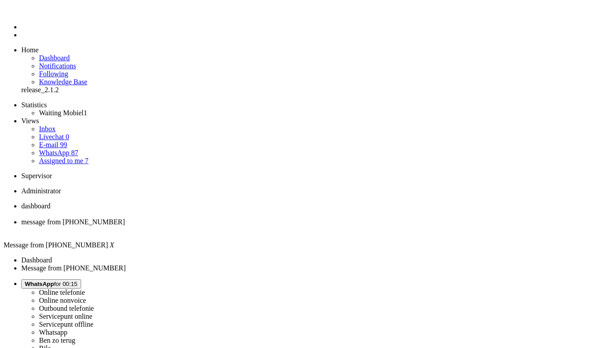
drag, startPoint x: 150, startPoint y: 1522, endPoint x: -172, endPoint y: 1541, distance: 321.9
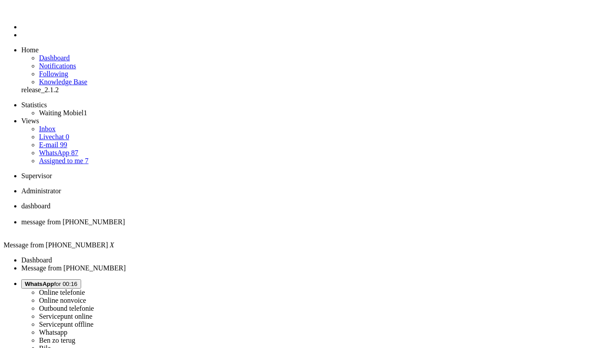
click at [257, 226] on div "Close tab" at bounding box center [308, 230] width 574 height 8
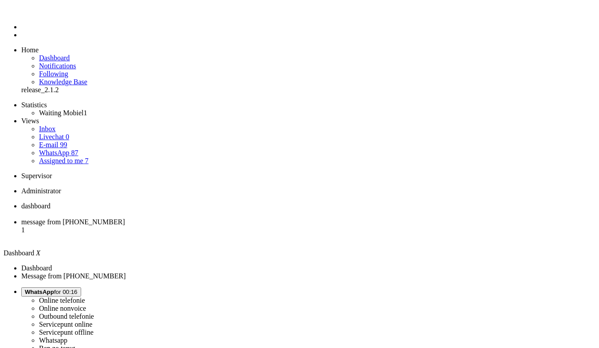
click at [233, 218] on li "message from +31640377354 1" at bounding box center [308, 230] width 574 height 24
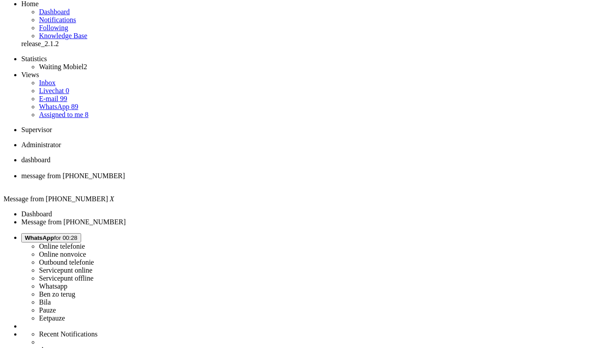
scroll to position [239, 0]
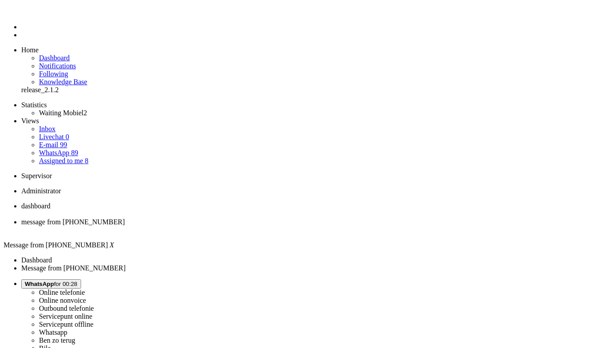
click at [256, 226] on div "Close tab" at bounding box center [312, 230] width 582 height 8
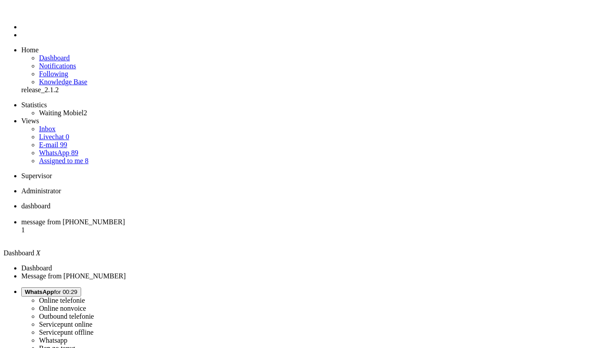
click at [125, 218] on span "message from +31647250949" at bounding box center [73, 222] width 104 height 8
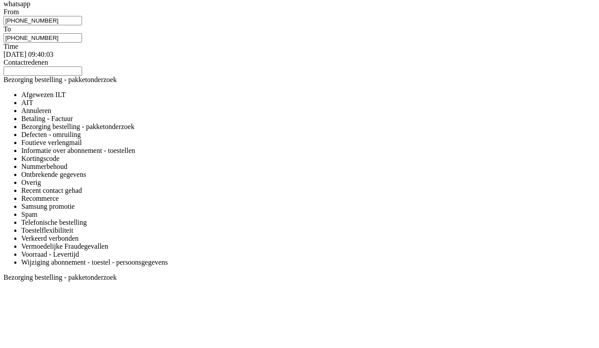
scroll to position [1330, 0]
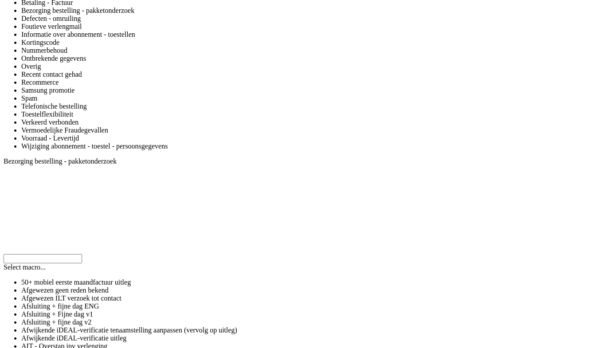
copy div "4665495"
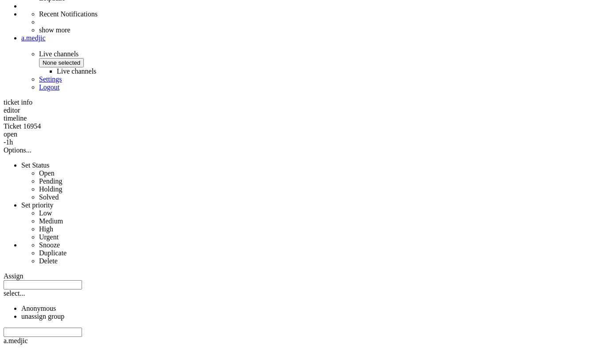
scroll to position [0, 0]
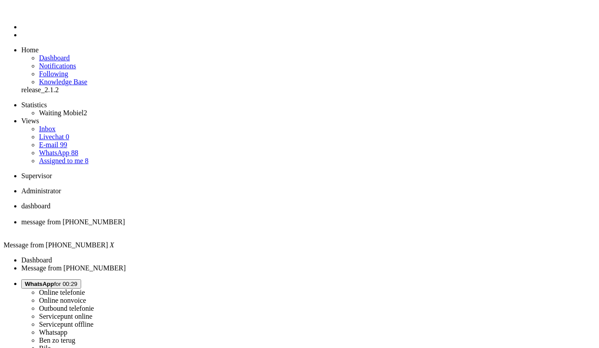
drag, startPoint x: 164, startPoint y: 257, endPoint x: 181, endPoint y: -4, distance: 261.6
drag, startPoint x: 201, startPoint y: 1542, endPoint x: 7, endPoint y: 1541, distance: 194.1
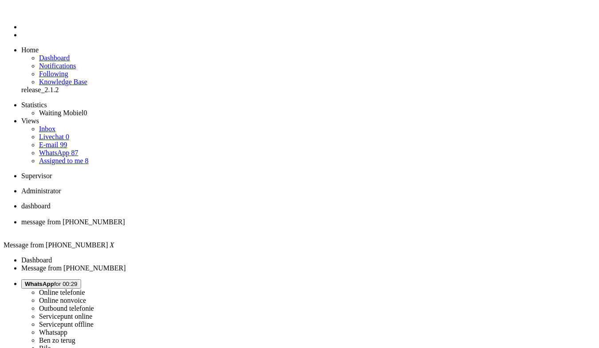
drag, startPoint x: 96, startPoint y: 1530, endPoint x: 2, endPoint y: 1507, distance: 96.5
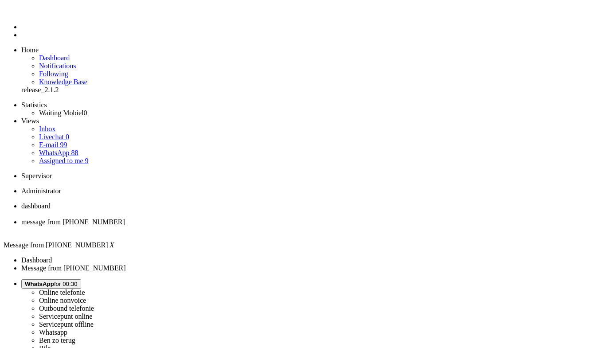
drag, startPoint x: 47, startPoint y: 1541, endPoint x: -33, endPoint y: 1503, distance: 88.4
copy body "Ik zie dat je bestelling is afgerond en naar je verstuurd is. Je kan het pakket…"
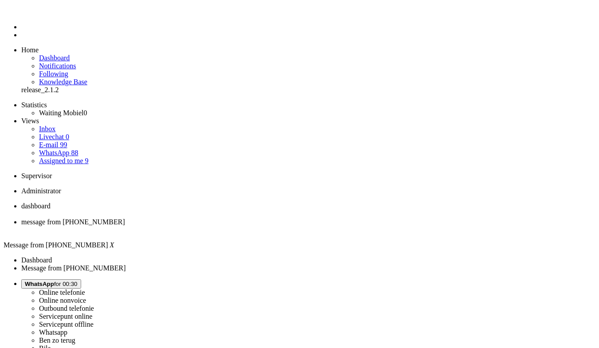
click at [258, 226] on div "Close tab" at bounding box center [308, 230] width 574 height 8
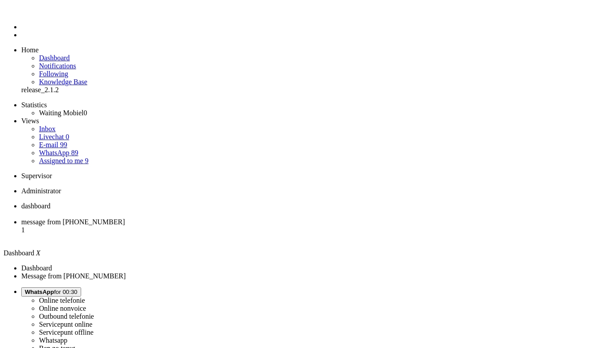
click at [228, 218] on li "message from +31648603988 1" at bounding box center [308, 230] width 574 height 24
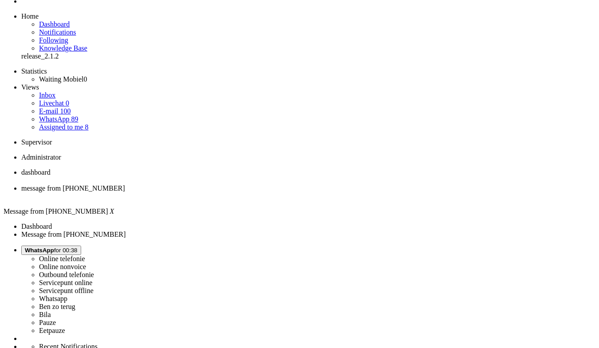
scroll to position [44, 0]
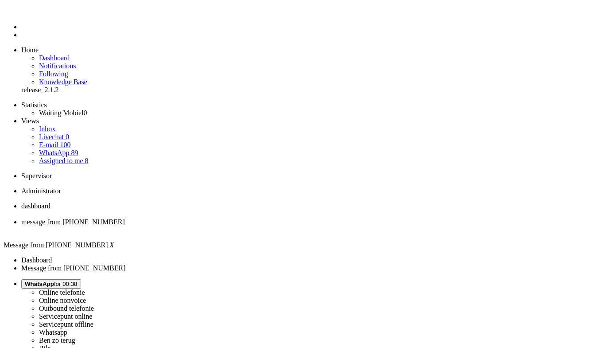
click at [257, 226] on div "Close tab" at bounding box center [312, 230] width 582 height 8
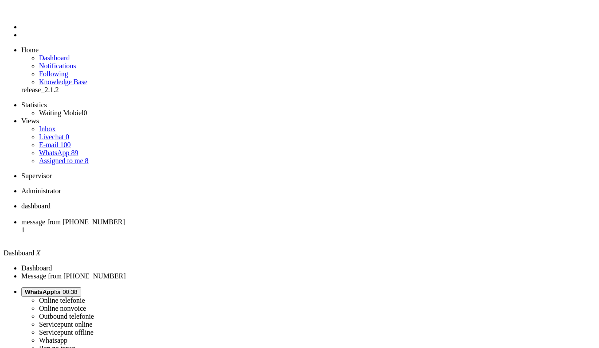
click at [125, 218] on span "message from [PHONE_NUMBER]" at bounding box center [73, 222] width 104 height 8
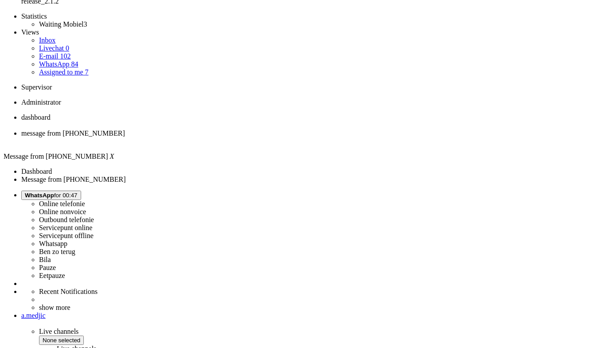
scroll to position [109, 0]
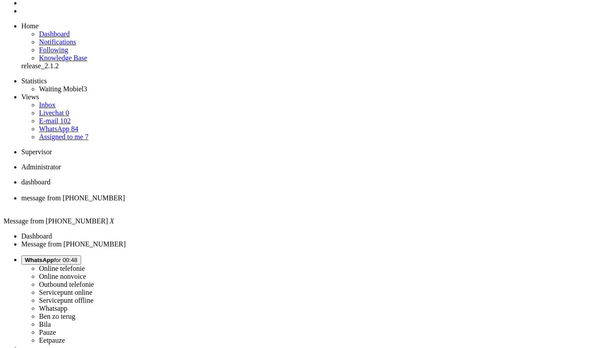
scroll to position [0, 0]
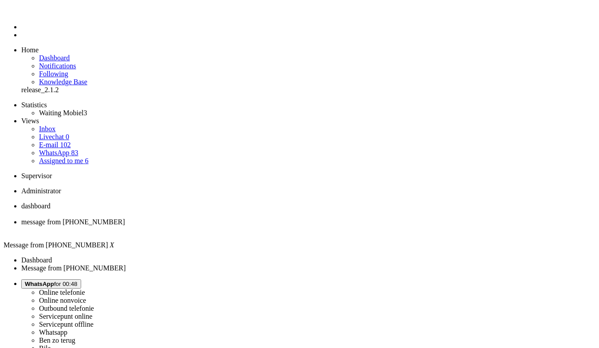
click at [260, 218] on li "message from [PHONE_NUMBER]" at bounding box center [308, 226] width 574 height 16
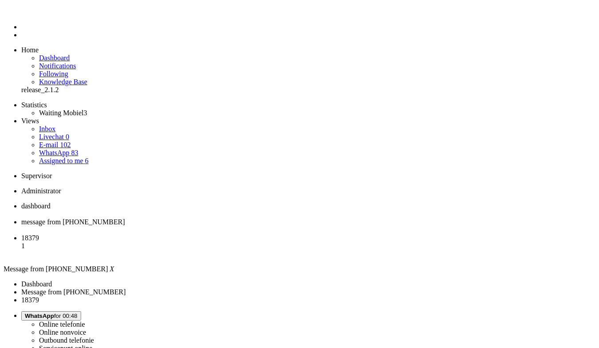
click at [257, 226] on div "Close tab" at bounding box center [308, 230] width 574 height 8
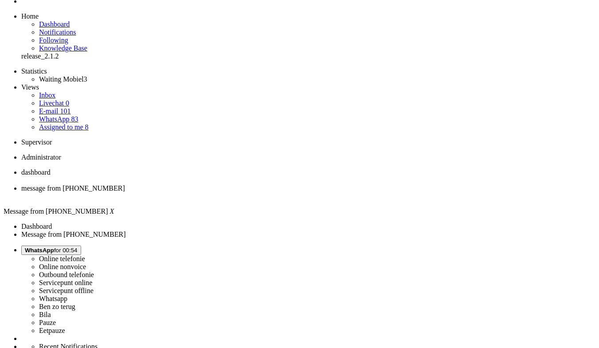
scroll to position [44, 0]
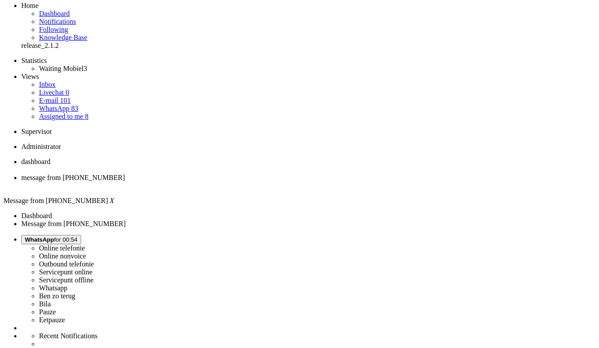
type input "toes"
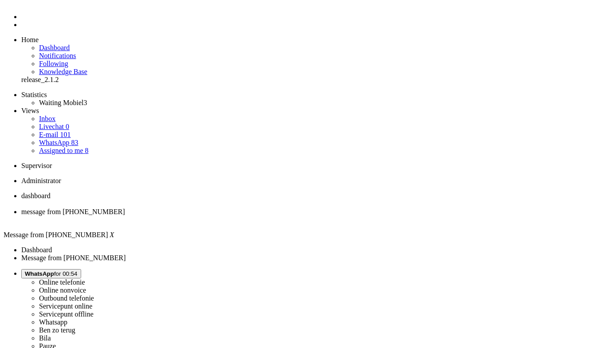
scroll to position [0, 0]
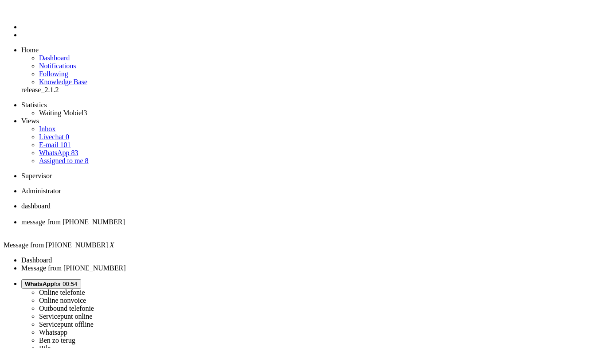
click at [254, 218] on li "message from +31640190731" at bounding box center [308, 226] width 574 height 16
click at [255, 226] on div "Close tab" at bounding box center [308, 230] width 574 height 8
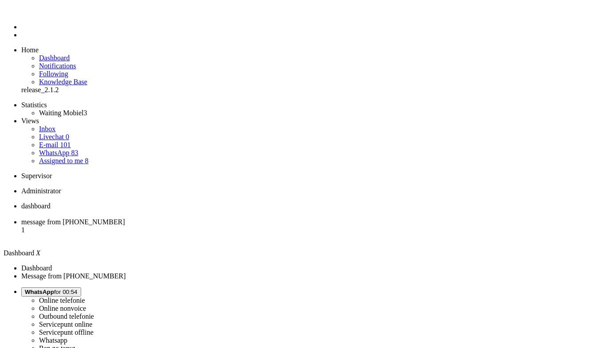
click at [125, 218] on span "message from +31655868803" at bounding box center [73, 222] width 104 height 8
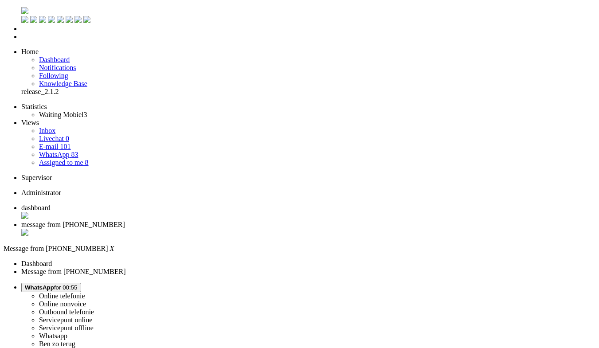
type input "reed"
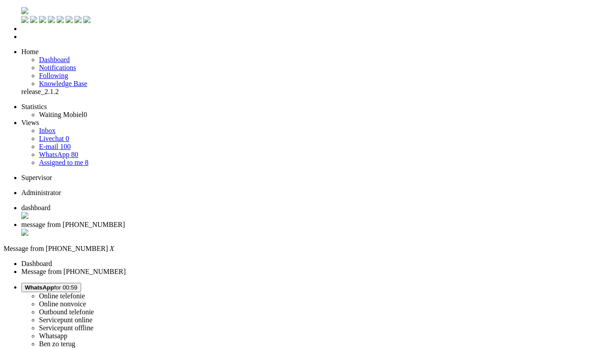
click at [256, 229] on div "Close tab" at bounding box center [308, 233] width 574 height 9
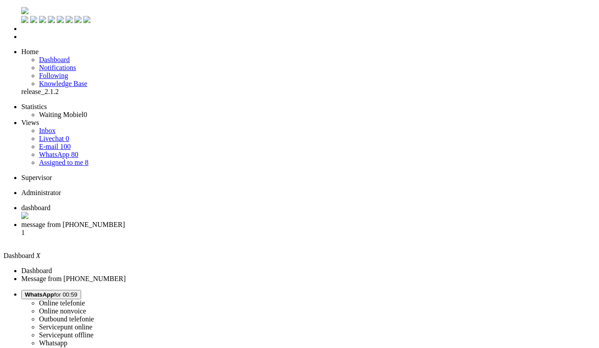
click at [125, 221] on span "message from +31620897432" at bounding box center [73, 225] width 104 height 8
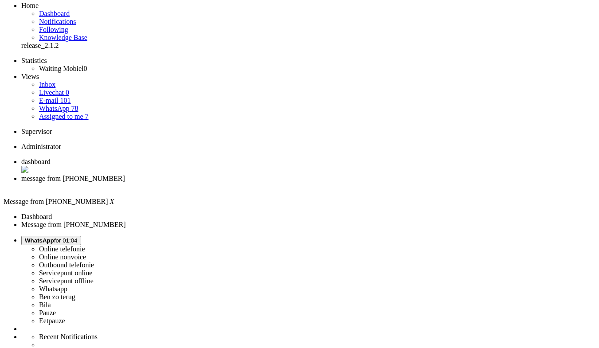
scroll to position [133, 0]
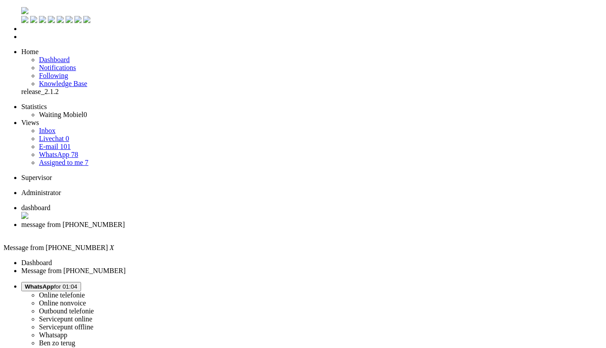
click at [257, 229] on div "Close tab" at bounding box center [312, 233] width 582 height 8
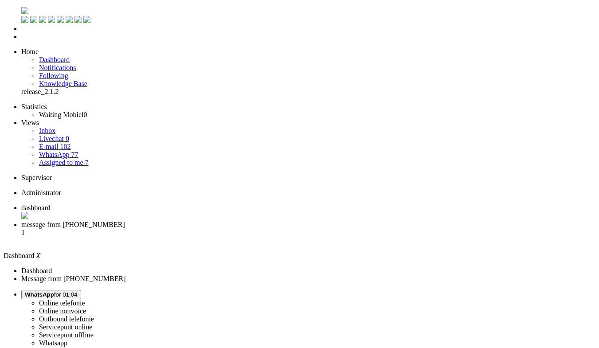
click at [125, 221] on span "message from [PHONE_NUMBER]" at bounding box center [73, 225] width 104 height 8
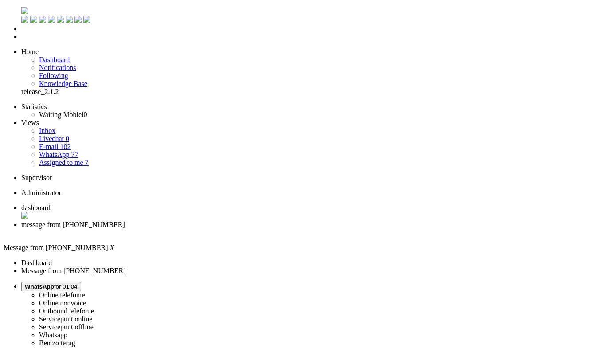
copy div "4657968"
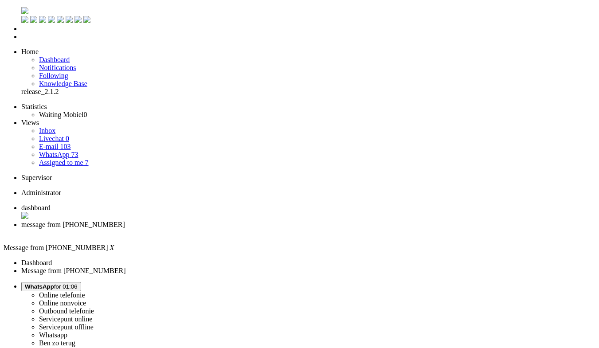
drag, startPoint x: 126, startPoint y: 1542, endPoint x: 9, endPoint y: 1538, distance: 116.6
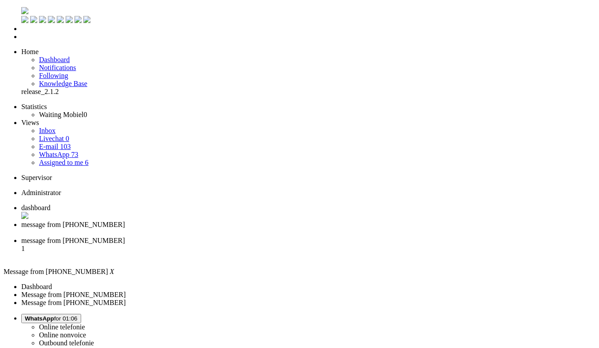
click at [256, 229] on div "Close tab" at bounding box center [308, 233] width 574 height 8
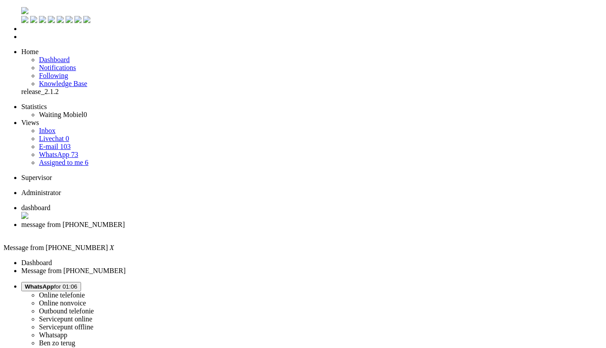
drag, startPoint x: 370, startPoint y: 183, endPoint x: 357, endPoint y: 191, distance: 15.5
drag, startPoint x: 380, startPoint y: 191, endPoint x: 404, endPoint y: 194, distance: 23.6
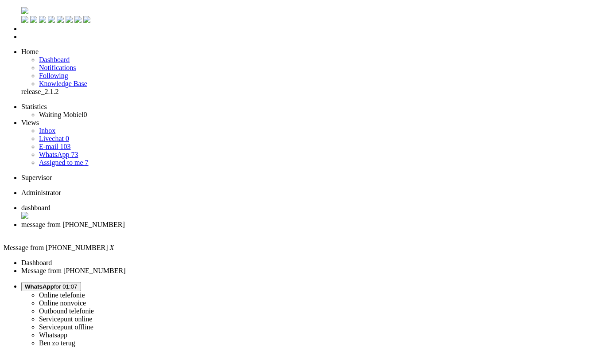
drag, startPoint x: 351, startPoint y: 191, endPoint x: 363, endPoint y: 195, distance: 12.2
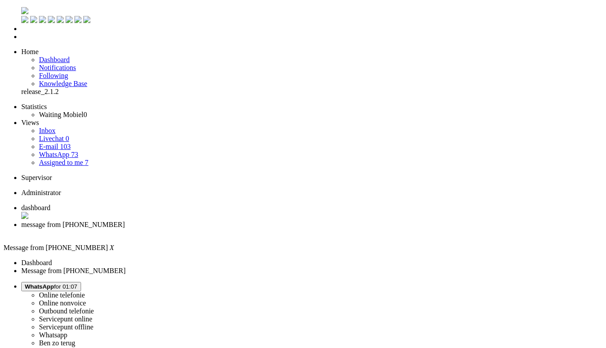
drag, startPoint x: 352, startPoint y: 191, endPoint x: 386, endPoint y: 197, distance: 34.3
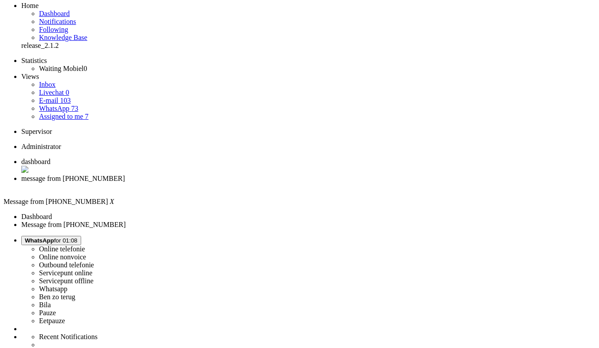
scroll to position [89, 0]
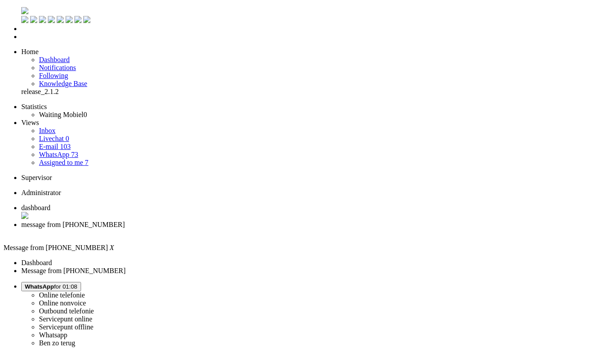
click at [125, 221] on span "message from +31640015478" at bounding box center [73, 225] width 104 height 8
click at [254, 229] on div "Close tab" at bounding box center [312, 233] width 582 height 8
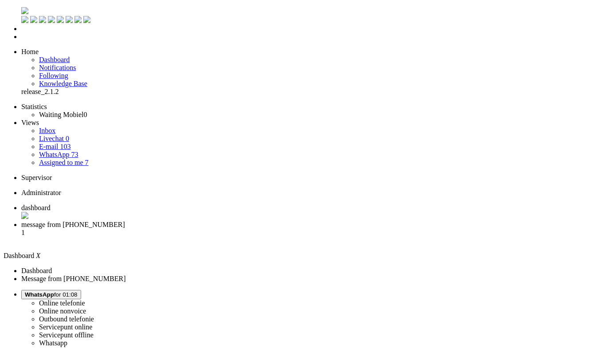
click at [125, 221] on span "message from +31616125901" at bounding box center [73, 225] width 104 height 8
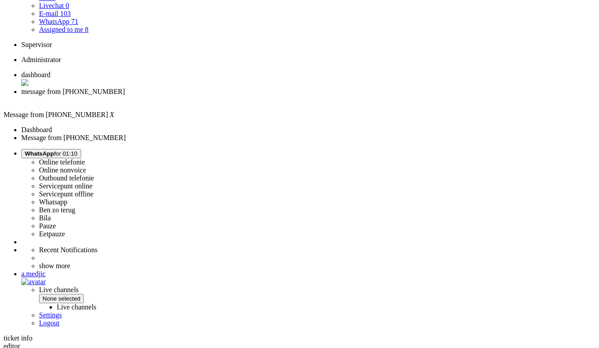
scroll to position [133, 0]
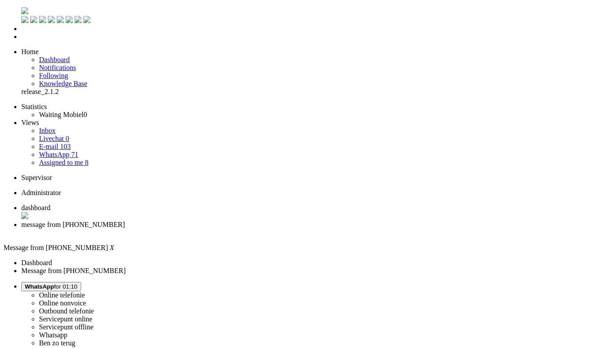
click at [256, 229] on div "Close tab" at bounding box center [308, 233] width 574 height 8
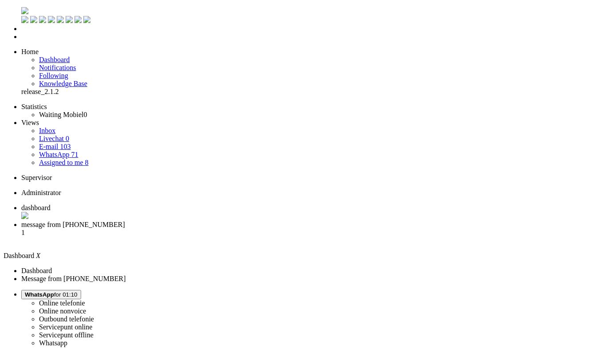
click at [125, 221] on span "message from [PHONE_NUMBER]" at bounding box center [73, 225] width 104 height 8
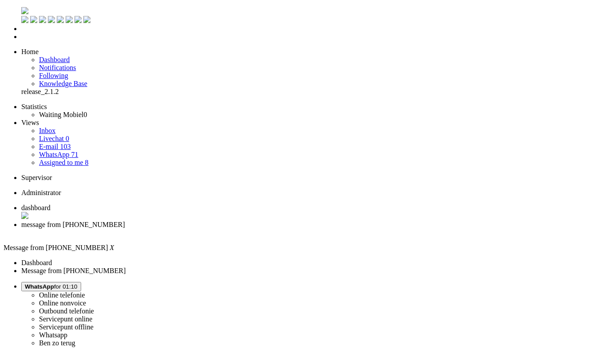
drag, startPoint x: 74, startPoint y: 1531, endPoint x: 30, endPoint y: 1531, distance: 43.9
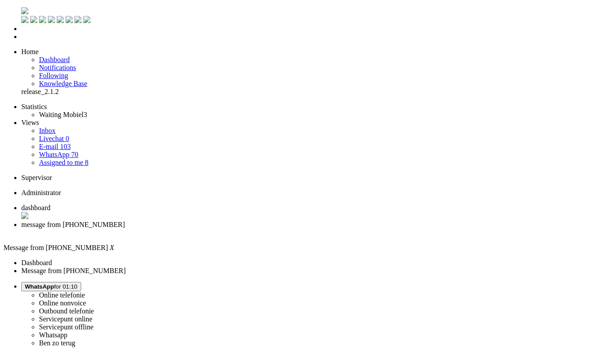
click at [258, 229] on div "Close tab" at bounding box center [308, 233] width 574 height 8
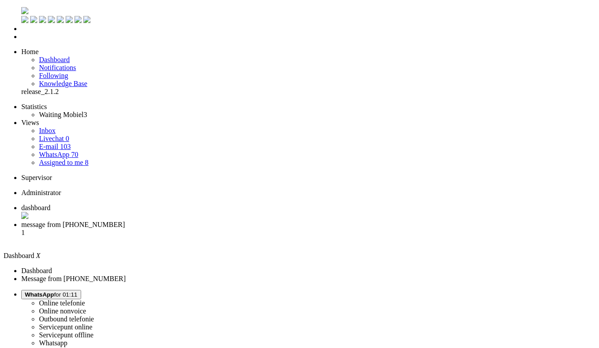
click at [125, 221] on span "message from +31683120309" at bounding box center [73, 225] width 104 height 8
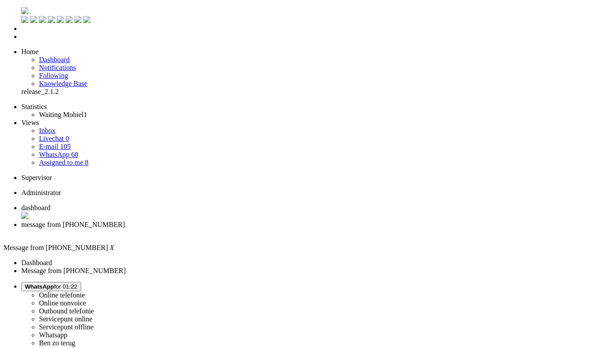
click at [54, 283] on span "WhatsApp" at bounding box center [39, 286] width 29 height 7
click at [86, 299] on label "Online nonvoice" at bounding box center [62, 303] width 47 height 8
click at [255, 229] on div "Close tab" at bounding box center [308, 233] width 574 height 8
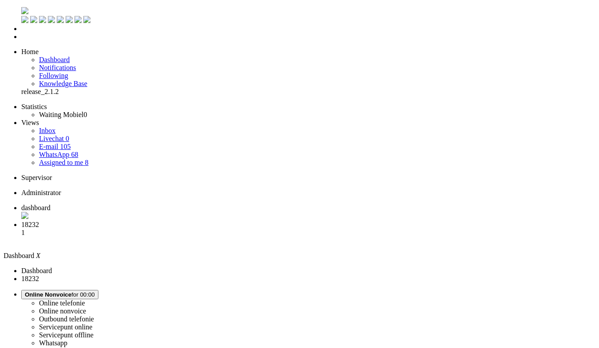
click at [223, 221] on li "18232 1" at bounding box center [308, 233] width 574 height 24
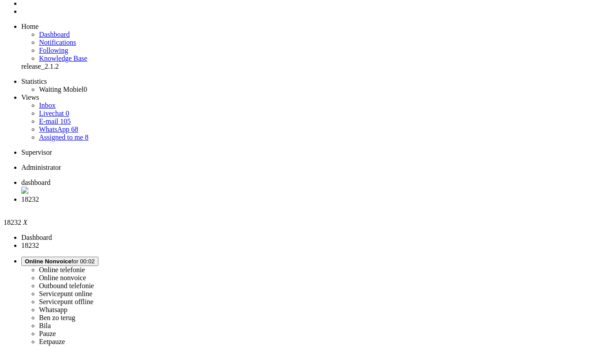
scroll to position [21, 0]
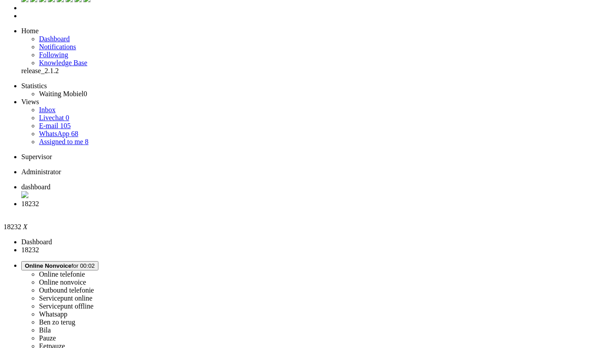
drag, startPoint x: 222, startPoint y: 1575, endPoint x: 246, endPoint y: 1574, distance: 24.4
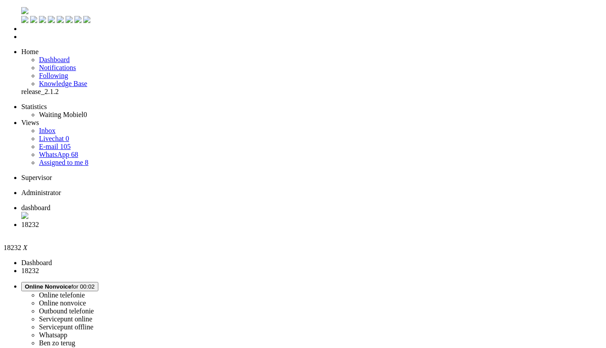
type input "https://www.mobiel.nl/"
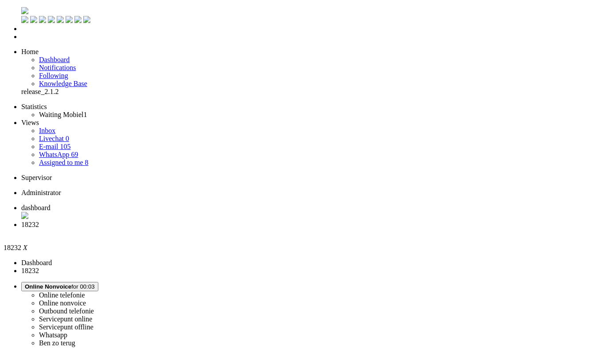
select select "_blank"
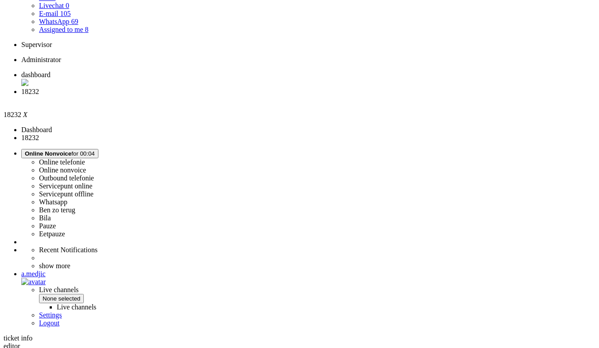
scroll to position [133, 0]
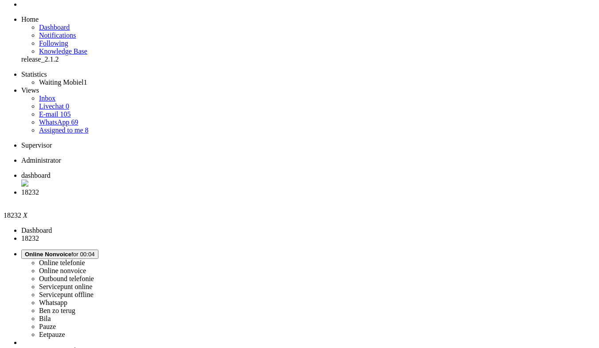
scroll to position [0, 0]
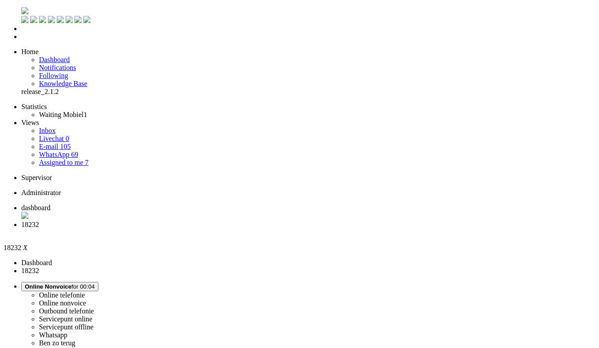
click at [255, 229] on div "Close tab" at bounding box center [308, 233] width 574 height 8
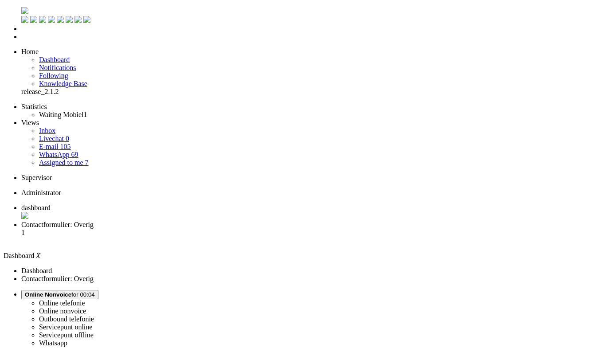
click at [94, 221] on span "Contactformulier: Overig" at bounding box center [57, 225] width 72 height 8
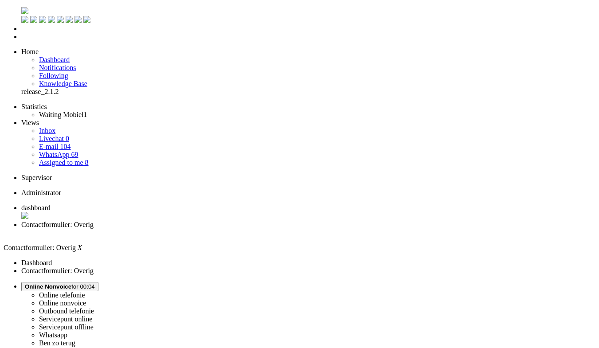
drag, startPoint x: 538, startPoint y: 42, endPoint x: 528, endPoint y: 7, distance: 36.7
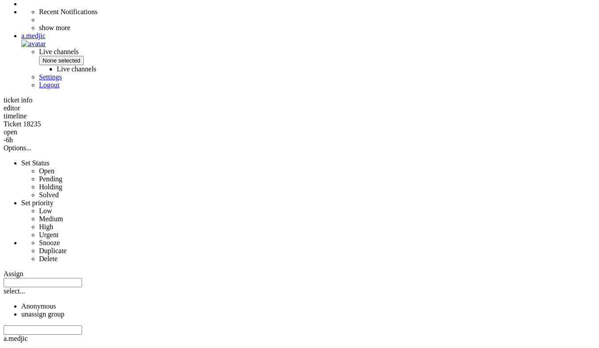
scroll to position [16, 0]
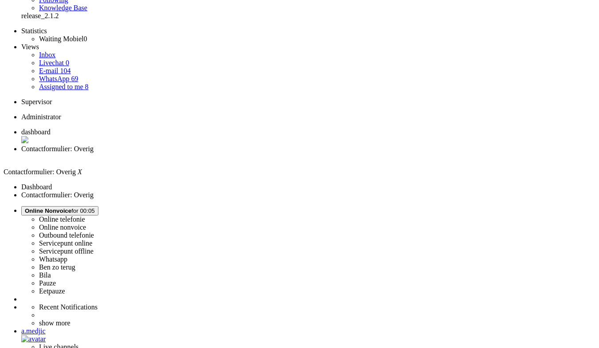
drag, startPoint x: 553, startPoint y: 93, endPoint x: 552, endPoint y: 176, distance: 82.9
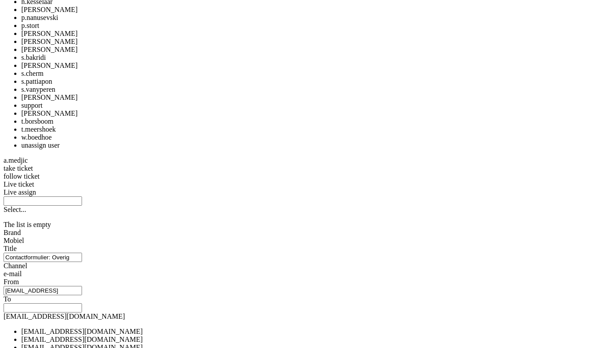
scroll to position [947, 0]
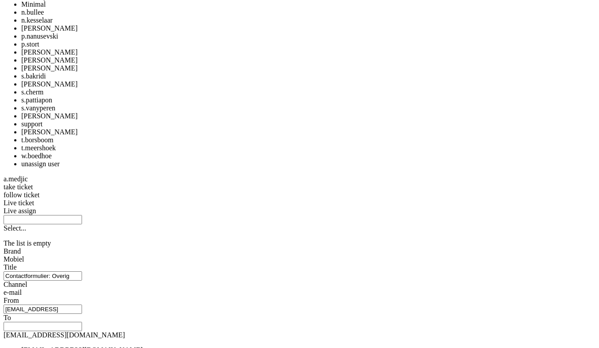
drag, startPoint x: 546, startPoint y: 262, endPoint x: 556, endPoint y: 209, distance: 54.6
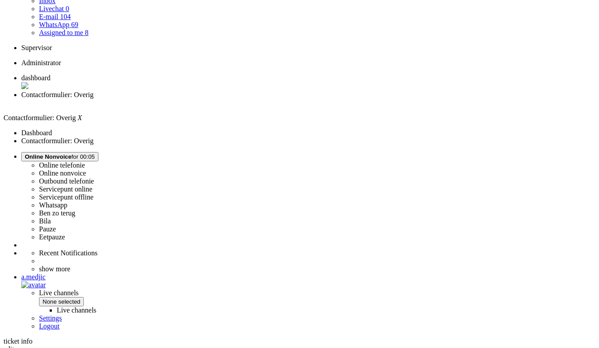
scroll to position [0, 0]
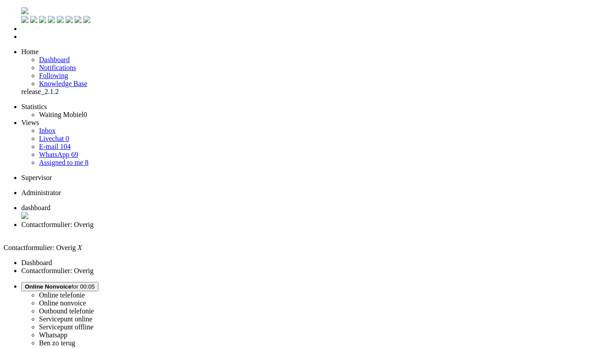
drag, startPoint x: 555, startPoint y: 224, endPoint x: 544, endPoint y: -39, distance: 263.1
paste body "Rich Text Area. Press ALT-0 for help."
drag, startPoint x: 29, startPoint y: 1568, endPoint x: 81, endPoint y: 1567, distance: 51.9
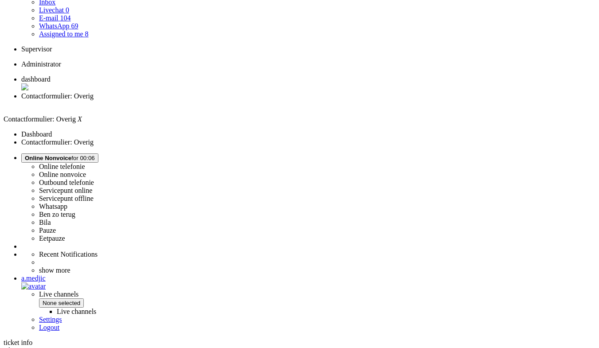
scroll to position [3, 0]
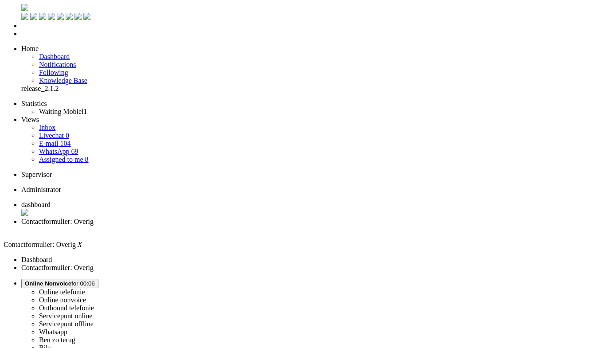
drag, startPoint x: 533, startPoint y: 94, endPoint x: 510, endPoint y: -39, distance: 134.2
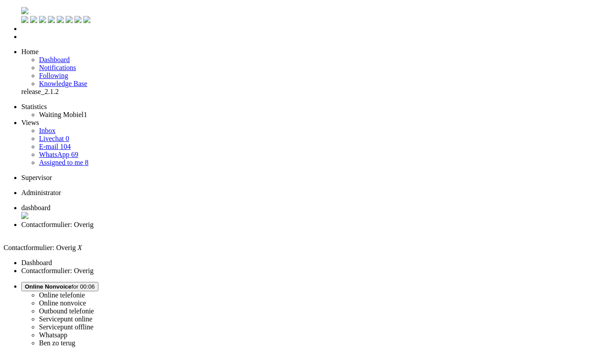
drag, startPoint x: 155, startPoint y: 330, endPoint x: 159, endPoint y: 321, distance: 9.5
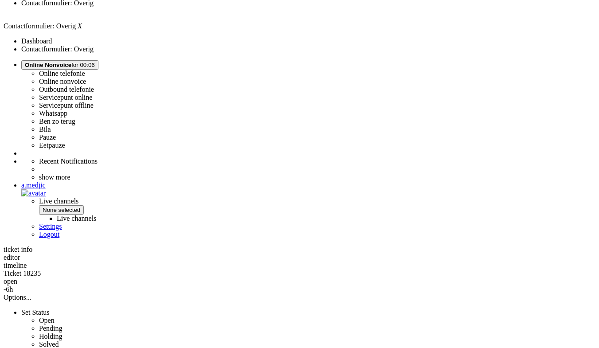
scroll to position [133, 0]
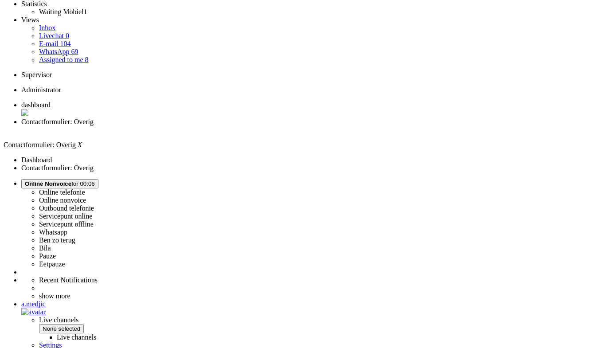
scroll to position [0, 0]
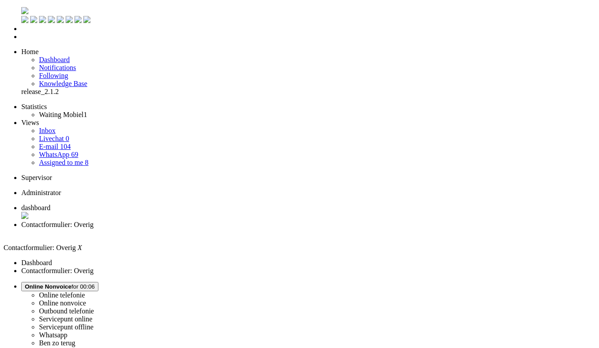
click at [256, 229] on div "Close tab" at bounding box center [308, 233] width 574 height 8
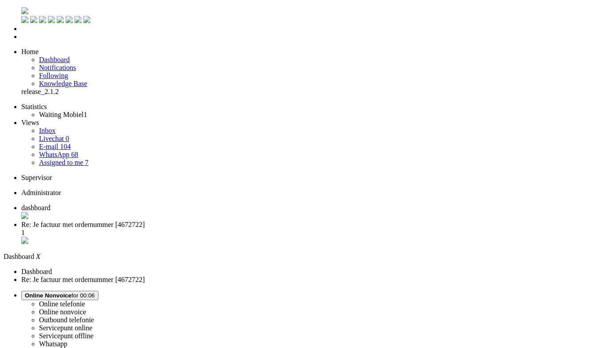
click at [145, 221] on span "Re: Je factuur met ordernummer [4672722]" at bounding box center [83, 225] width 124 height 8
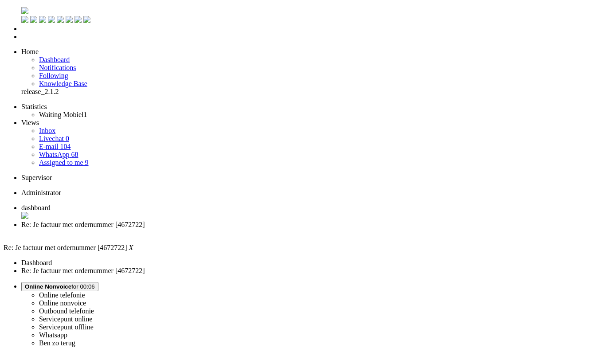
click at [95, 283] on span "Online Nonvoice for 00:06" at bounding box center [60, 286] width 70 height 7
click at [67, 331] on label "Whatsapp" at bounding box center [53, 335] width 28 height 8
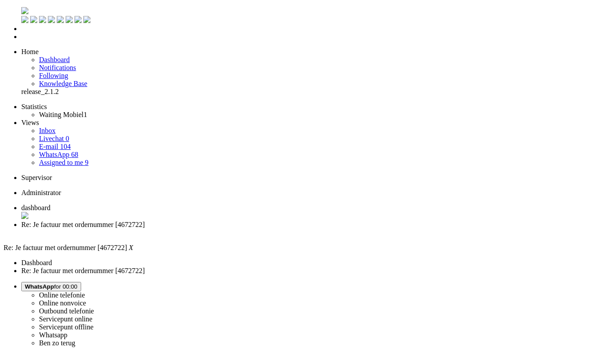
click at [258, 221] on li "Re: Je factuur met ordernummer [4672722]" at bounding box center [308, 229] width 574 height 16
click at [257, 229] on div "Close tab" at bounding box center [308, 233] width 574 height 8
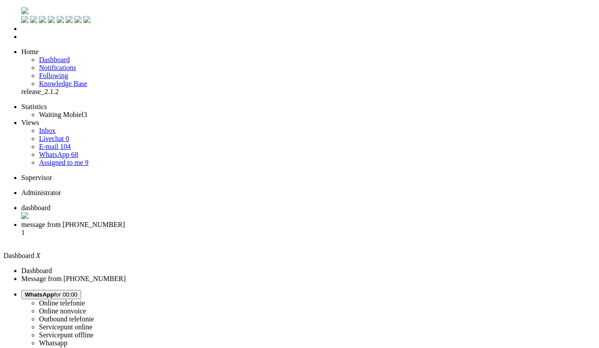
click at [233, 221] on li "message from +31633108557 1" at bounding box center [308, 233] width 574 height 24
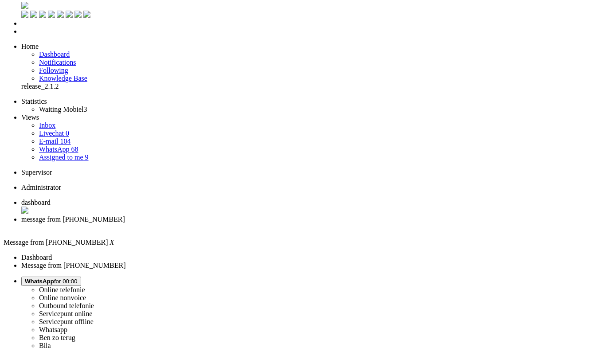
scroll to position [8, 0]
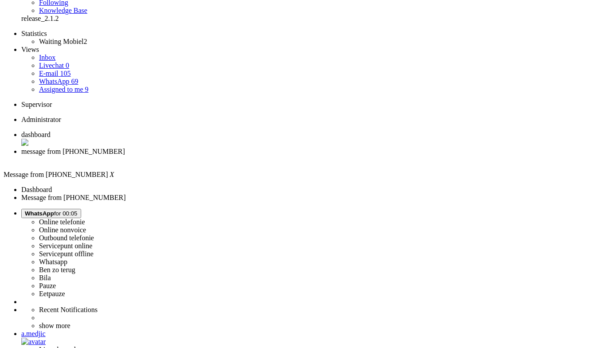
scroll to position [62, 0]
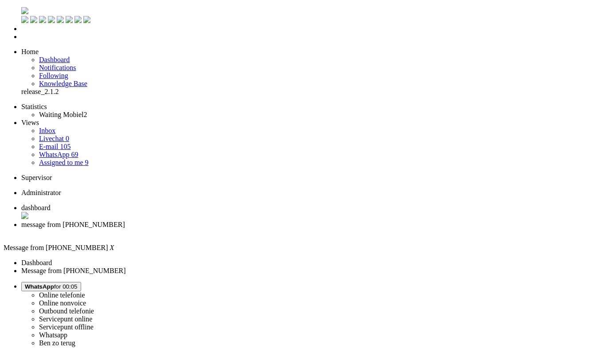
click at [255, 229] on div "Close tab" at bounding box center [308, 233] width 574 height 8
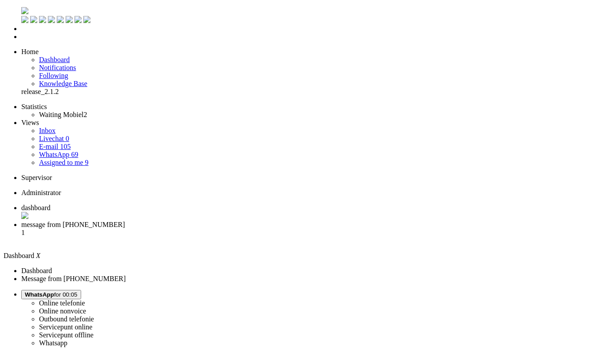
click at [125, 221] on span "message from +31620229801" at bounding box center [73, 225] width 104 height 8
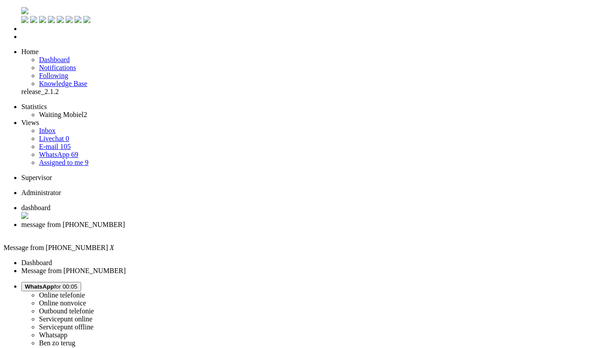
click at [258, 221] on li "message from +31620229801" at bounding box center [308, 229] width 574 height 16
click at [258, 229] on div "Close tab" at bounding box center [308, 233] width 574 height 8
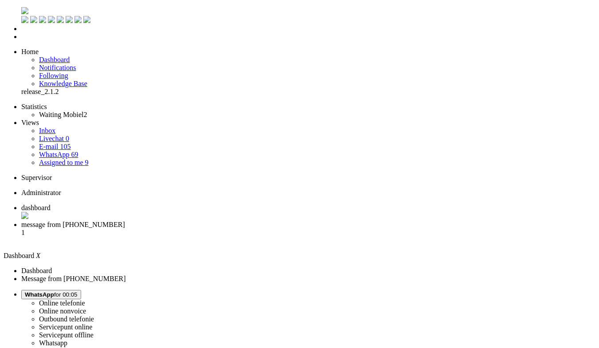
click at [125, 221] on span "message from +40729428808" at bounding box center [73, 225] width 104 height 8
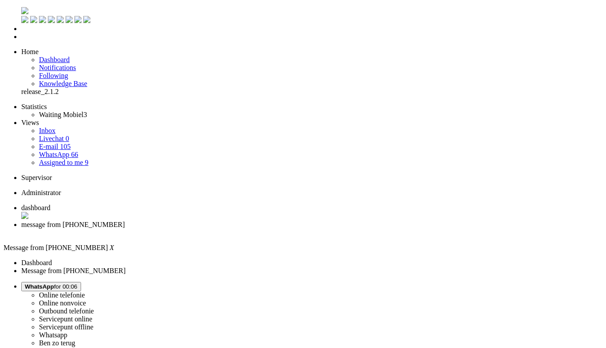
click at [256, 229] on div "Close tab" at bounding box center [312, 233] width 582 height 8
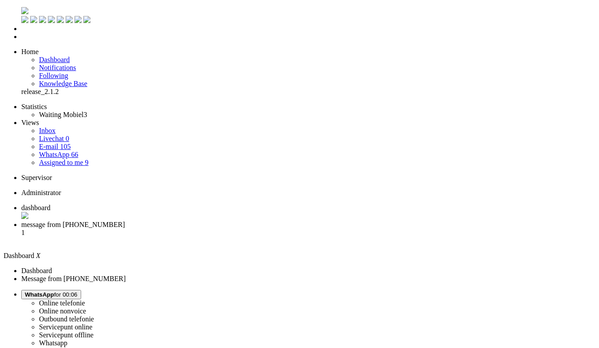
click at [81, 290] on button "WhatsApp for 00:06" at bounding box center [51, 294] width 60 height 9
click at [86, 307] on label "Online nonvoice" at bounding box center [62, 311] width 47 height 8
click at [125, 221] on span "message from +40729428808" at bounding box center [73, 225] width 104 height 8
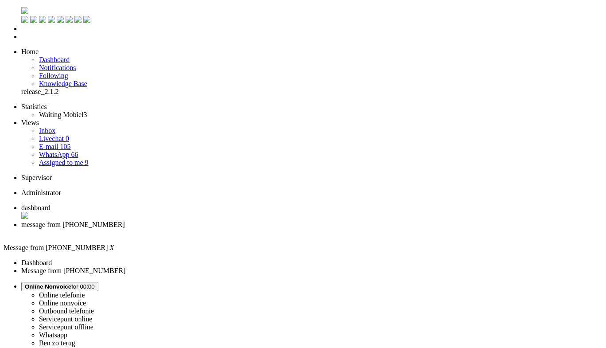
drag, startPoint x: 188, startPoint y: 108, endPoint x: 12, endPoint y: 16, distance: 199.2
click at [259, 229] on div "Close tab" at bounding box center [312, 233] width 582 height 8
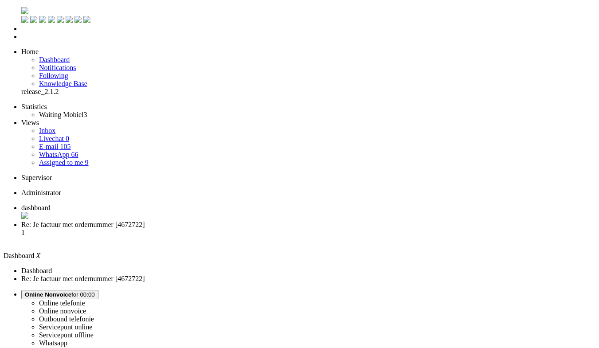
click at [145, 221] on span "Re: Je factuur met ordernummer [4672722]" at bounding box center [83, 225] width 124 height 8
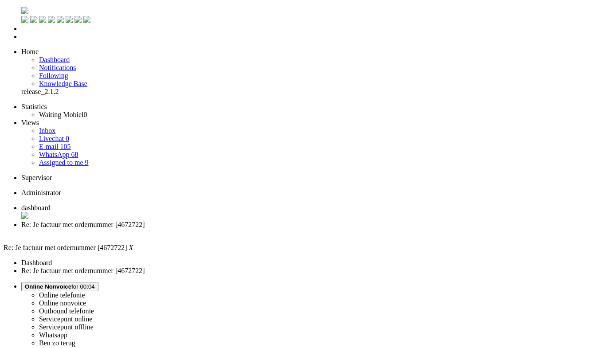
click at [98, 282] on button "Online Nonvoice for 00:04" at bounding box center [59, 286] width 77 height 9
click at [254, 229] on div "Close tab" at bounding box center [308, 233] width 574 height 8
